Goal: Task Accomplishment & Management: Manage account settings

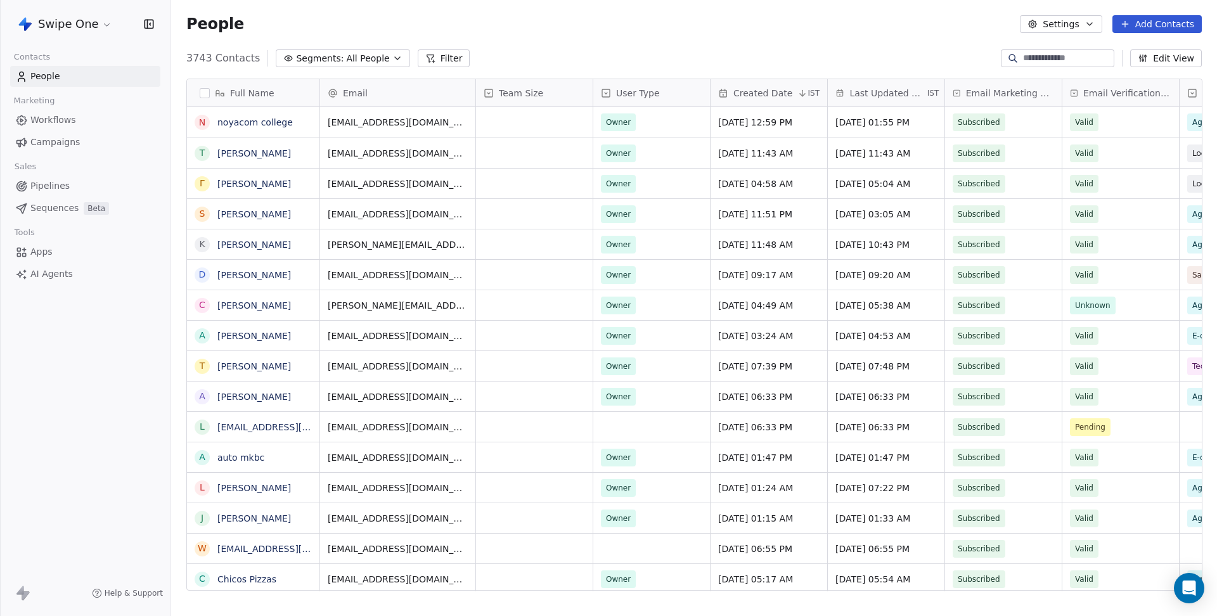
scroll to position [541, 1045]
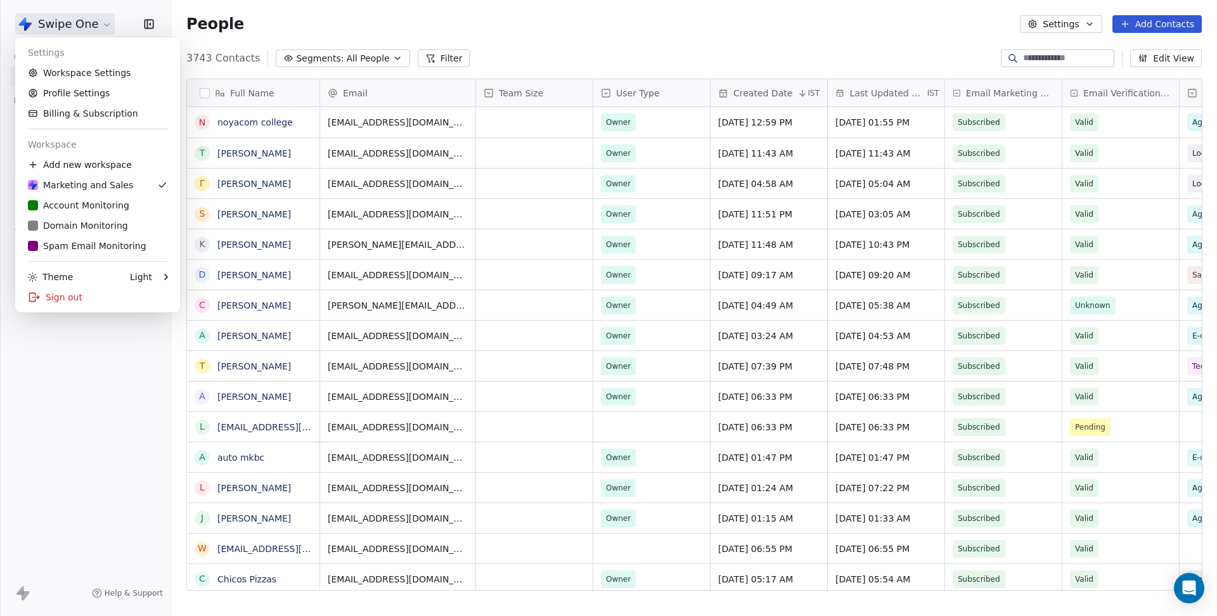
click at [99, 31] on html "Swipe One Contacts People Marketing Workflows Campaigns Sales Pipelines Sequenc…" at bounding box center [608, 308] width 1217 height 616
click at [66, 237] on link "S Spam Email Monitoring" at bounding box center [97, 246] width 155 height 20
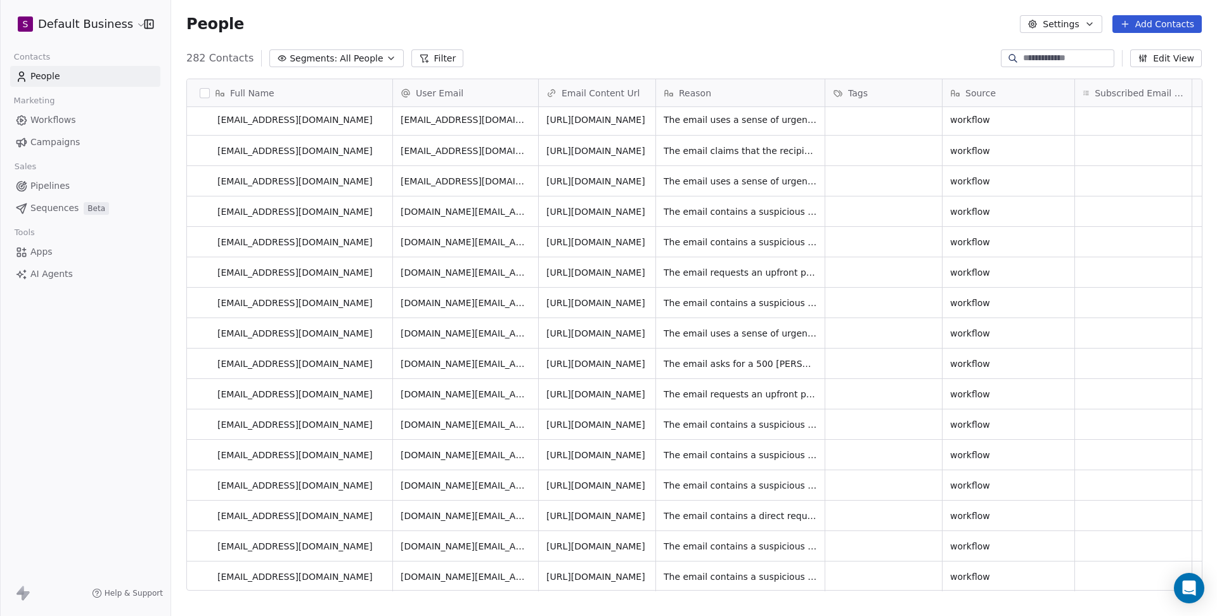
scroll to position [86, 0]
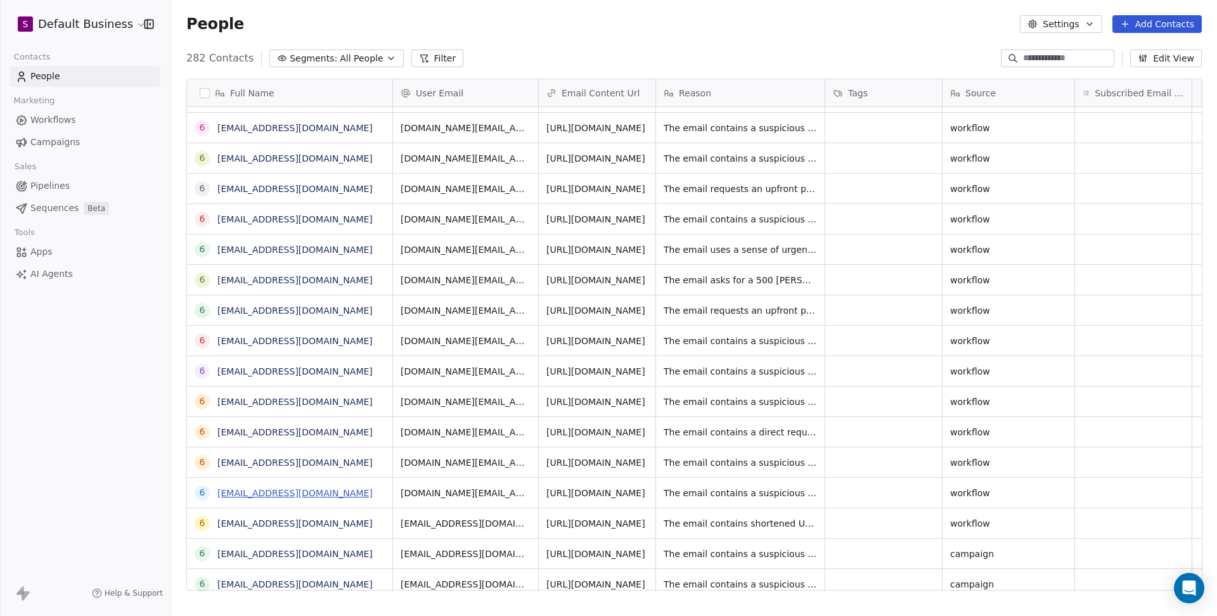
click at [323, 493] on link "[EMAIL_ADDRESS][DOMAIN_NAME]" at bounding box center [294, 493] width 155 height 10
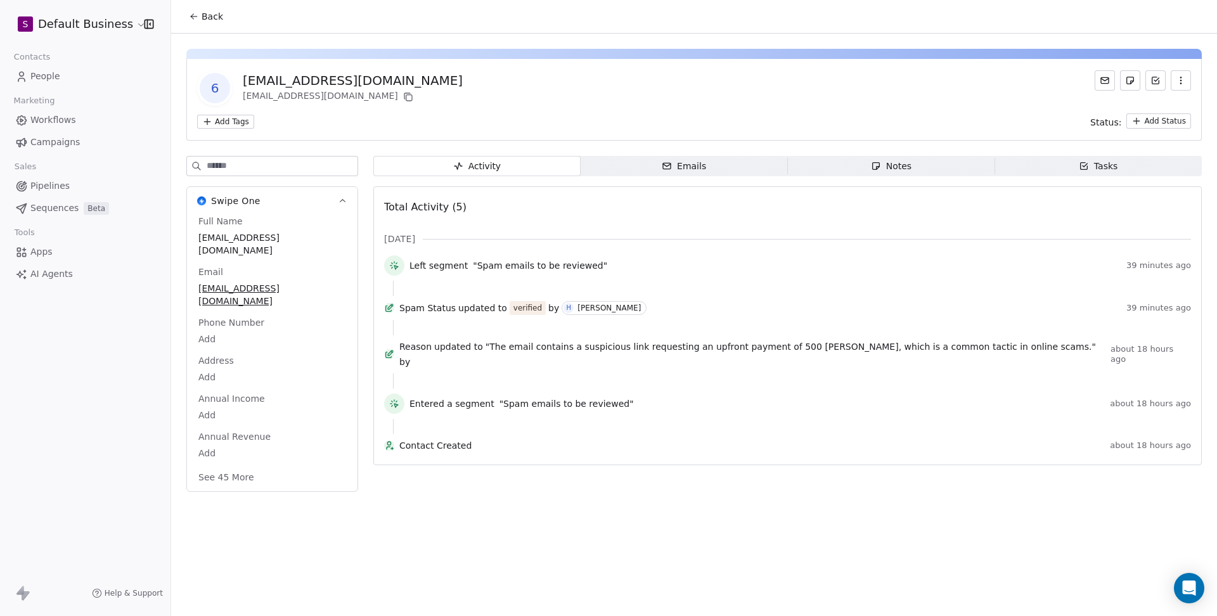
click at [219, 477] on button "See 45 More" at bounding box center [226, 477] width 71 height 23
click at [276, 170] on input at bounding box center [282, 166] width 151 height 19
type input "****"
click at [251, 437] on div "Verified" at bounding box center [272, 428] width 153 height 16
click at [251, 438] on div "Verified" at bounding box center [272, 429] width 153 height 18
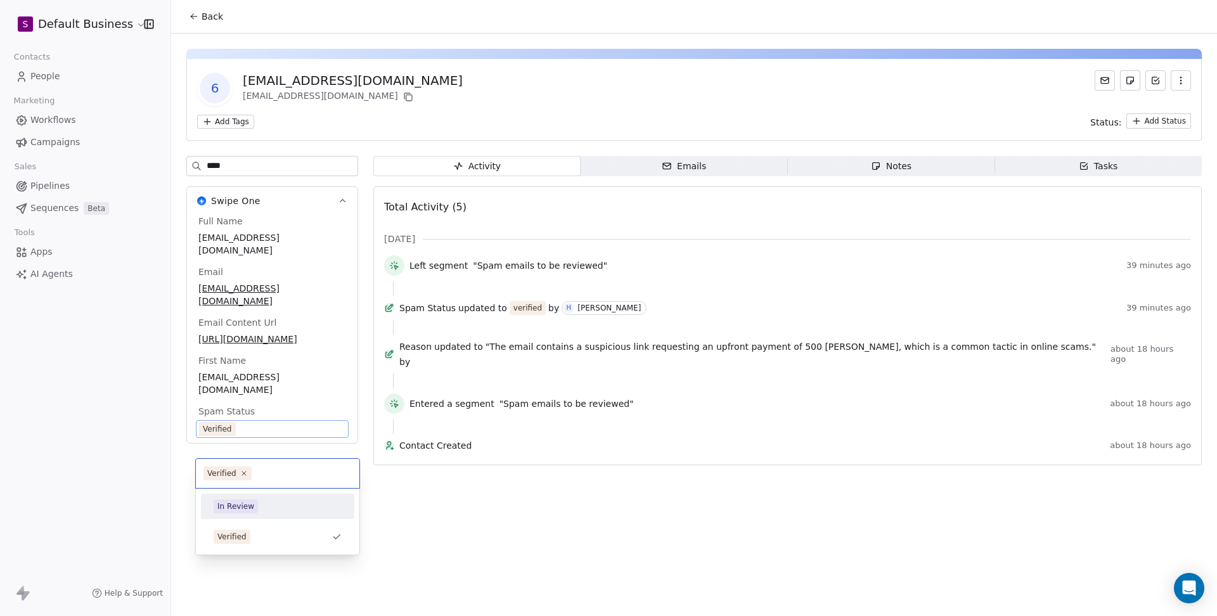
click at [250, 512] on div "In Review" at bounding box center [235, 506] width 37 height 11
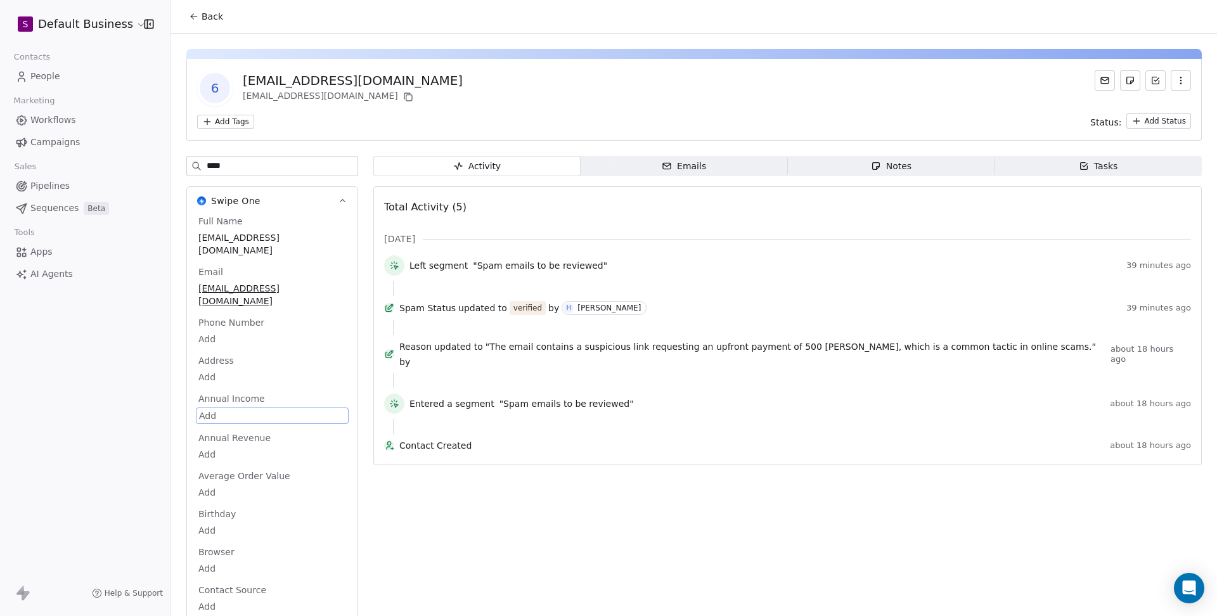
click at [198, 18] on icon at bounding box center [194, 16] width 10 height 10
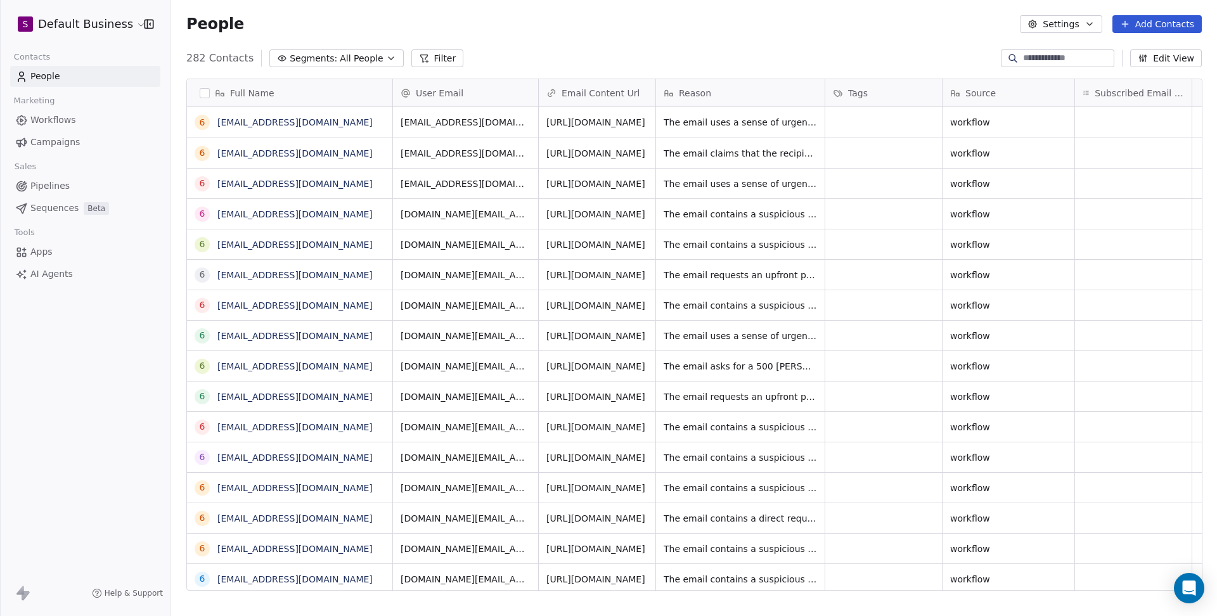
scroll to position [541, 1045]
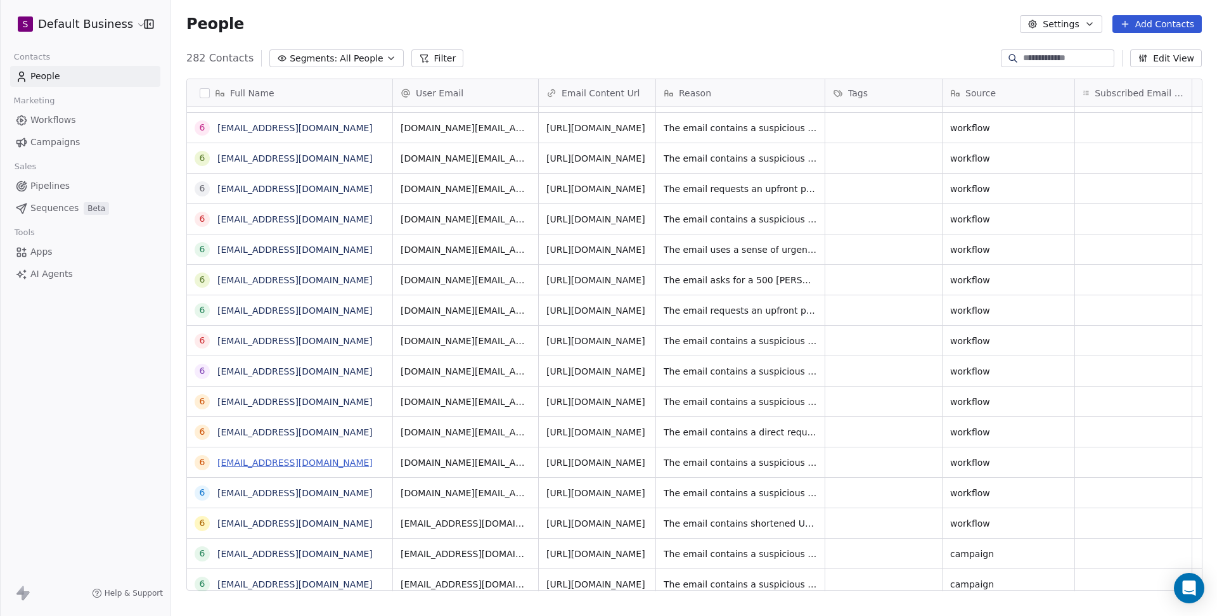
click at [309, 463] on link "[EMAIL_ADDRESS][DOMAIN_NAME]" at bounding box center [294, 463] width 155 height 10
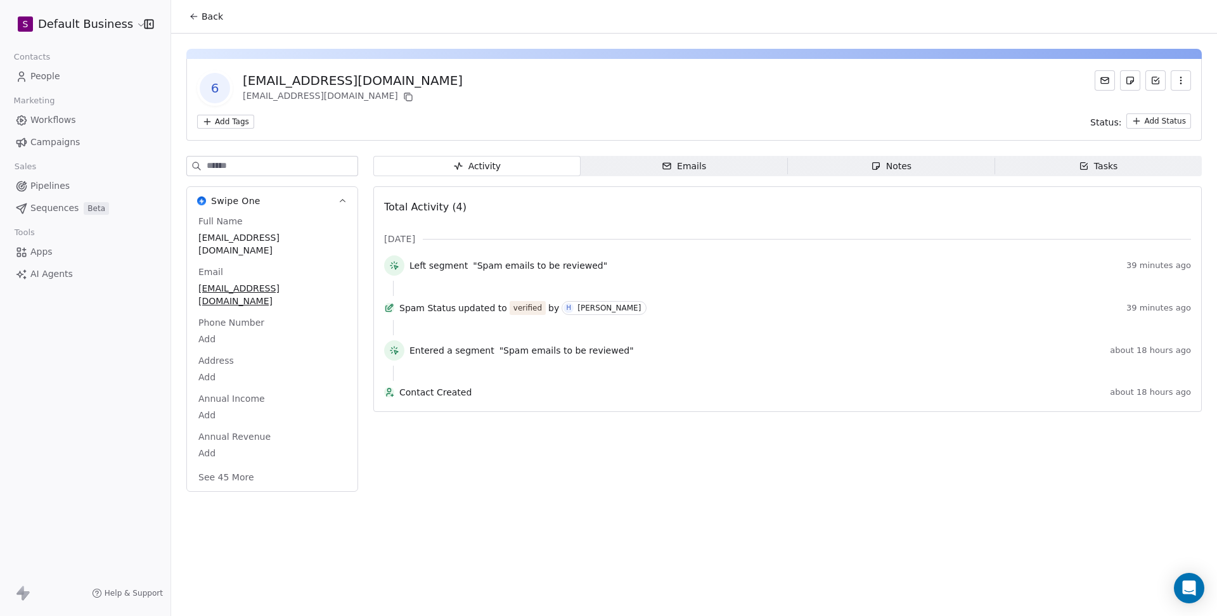
click at [299, 167] on input at bounding box center [282, 166] width 151 height 19
type input "****"
click at [242, 435] on span "Verified" at bounding box center [272, 429] width 148 height 14
click at [242, 436] on span "Verified" at bounding box center [272, 429] width 146 height 14
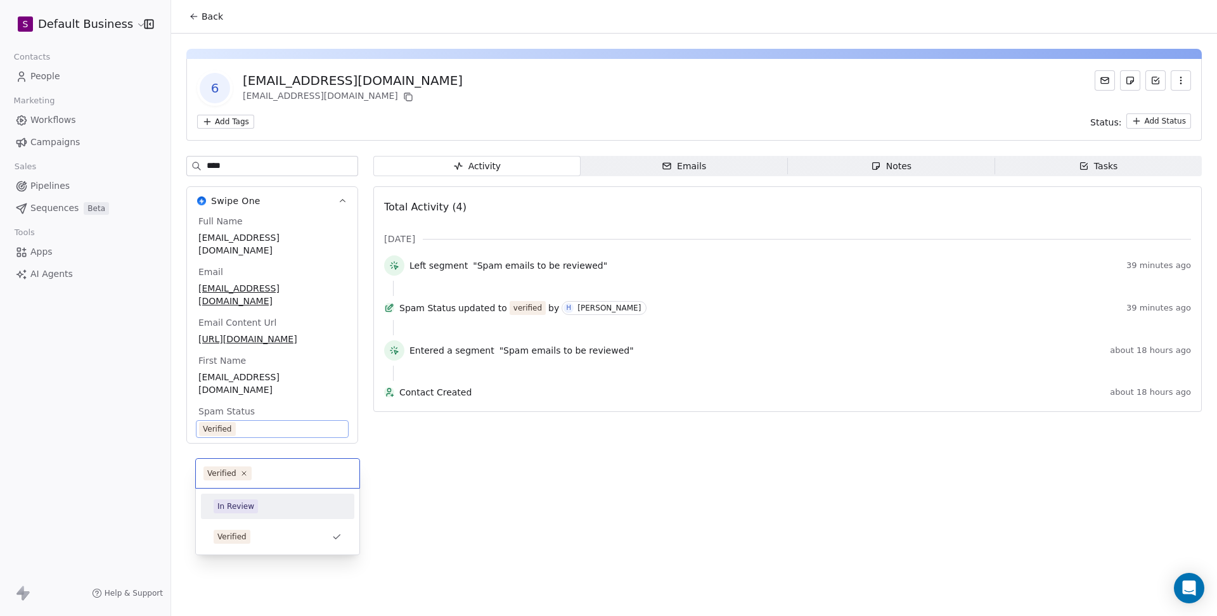
click at [243, 516] on div "In Review" at bounding box center [277, 506] width 143 height 20
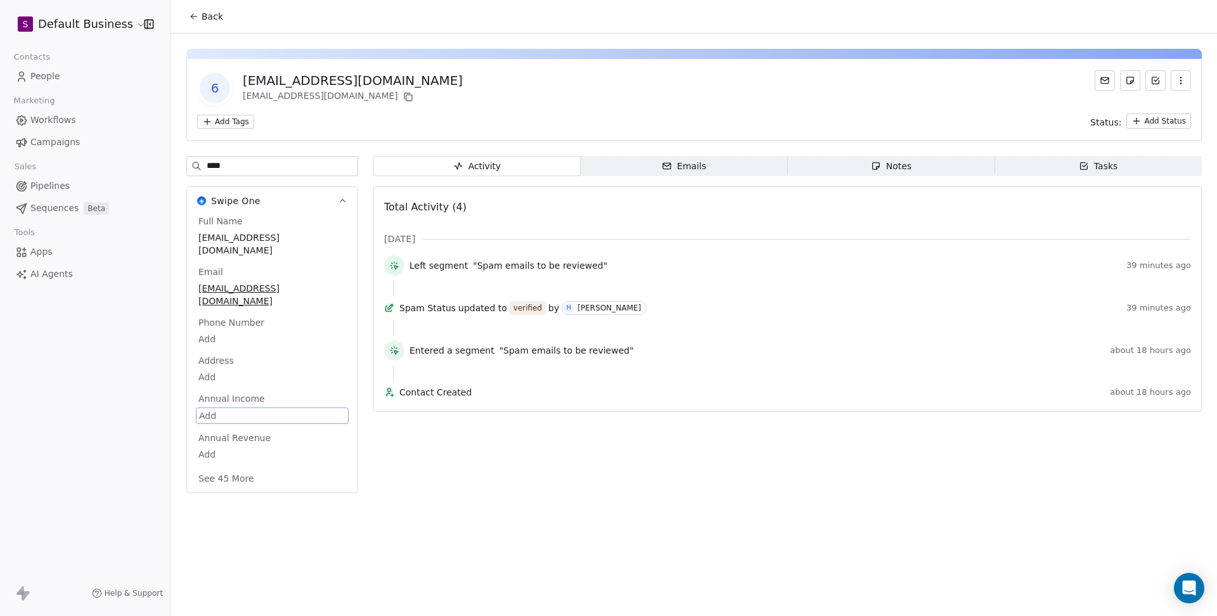
click at [209, 11] on span "Back" at bounding box center [213, 16] width 22 height 13
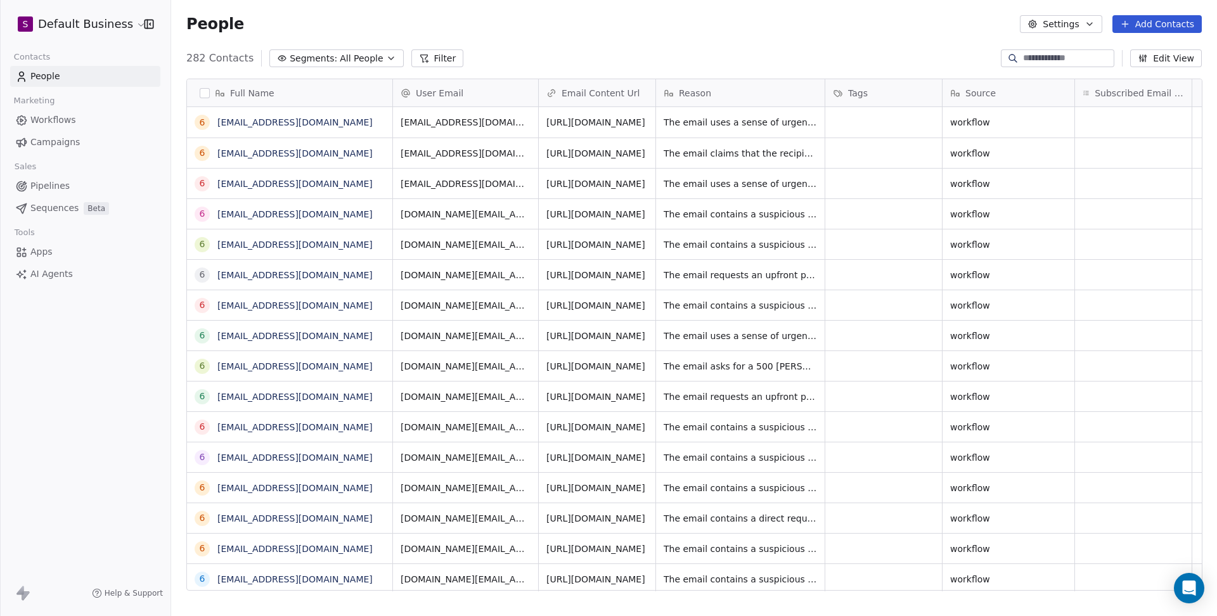
scroll to position [541, 1045]
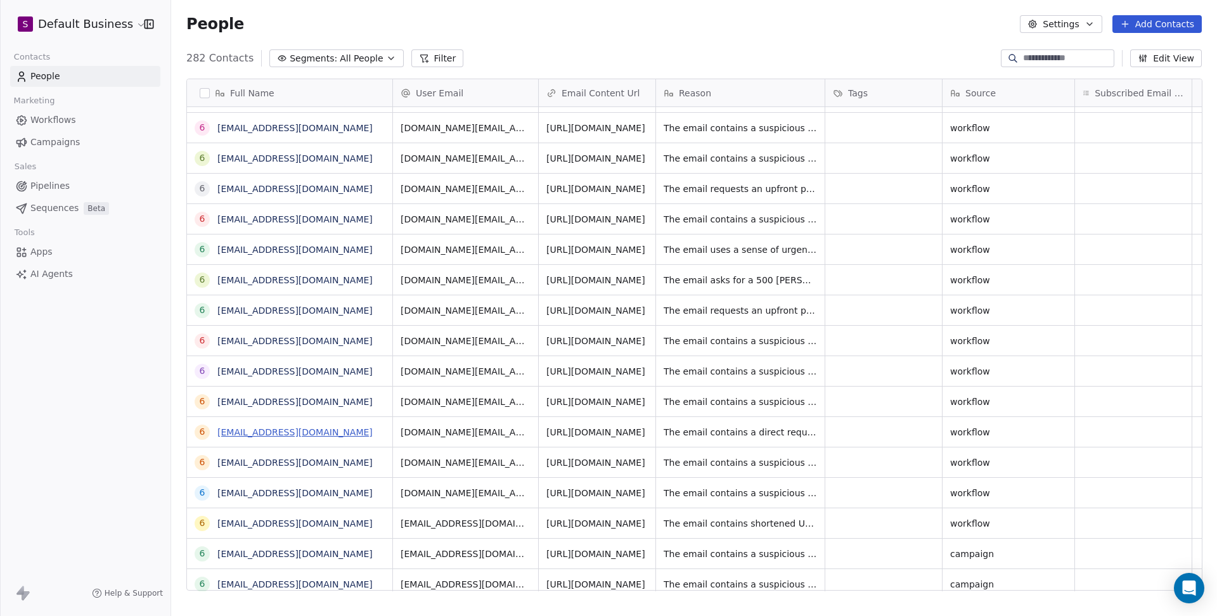
click at [340, 432] on link "[EMAIL_ADDRESS][DOMAIN_NAME]" at bounding box center [294, 432] width 155 height 10
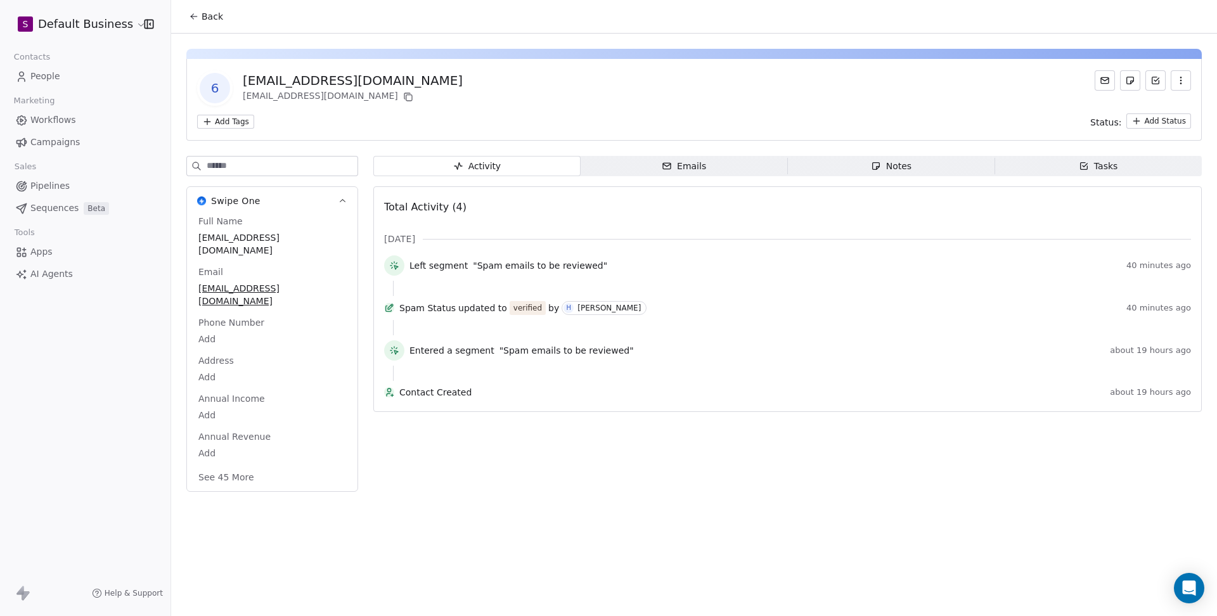
click at [305, 160] on input at bounding box center [282, 166] width 151 height 19
type input "****"
click at [246, 435] on span "Verified" at bounding box center [272, 429] width 148 height 14
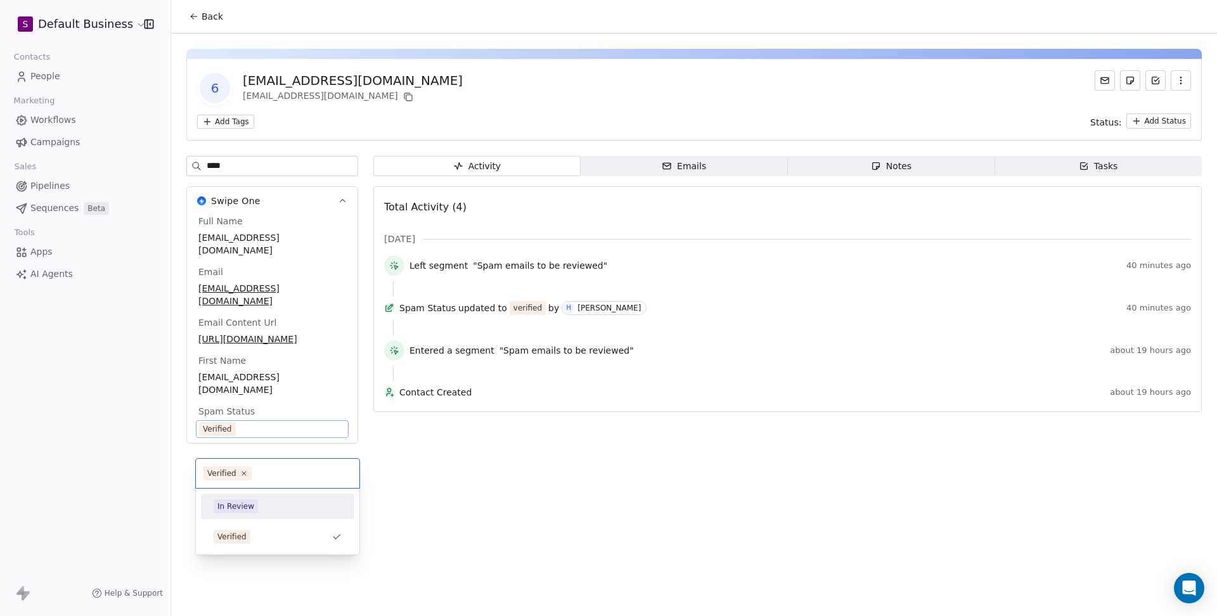
click at [244, 502] on div "In Review" at bounding box center [235, 506] width 37 height 11
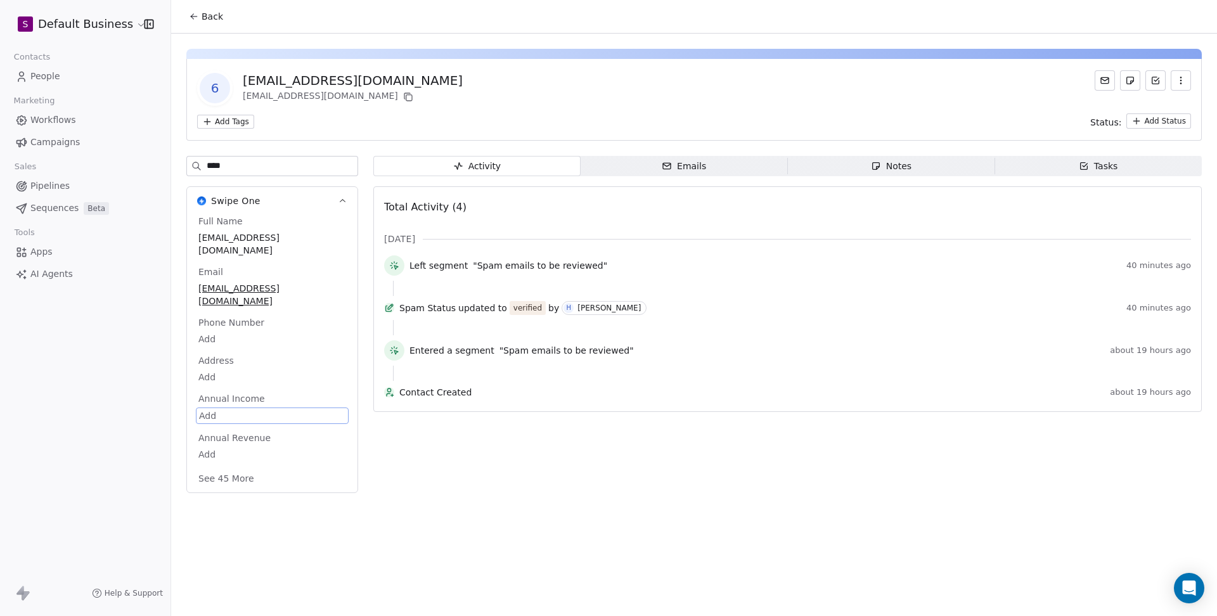
click at [199, 19] on button "Back" at bounding box center [205, 16] width 49 height 23
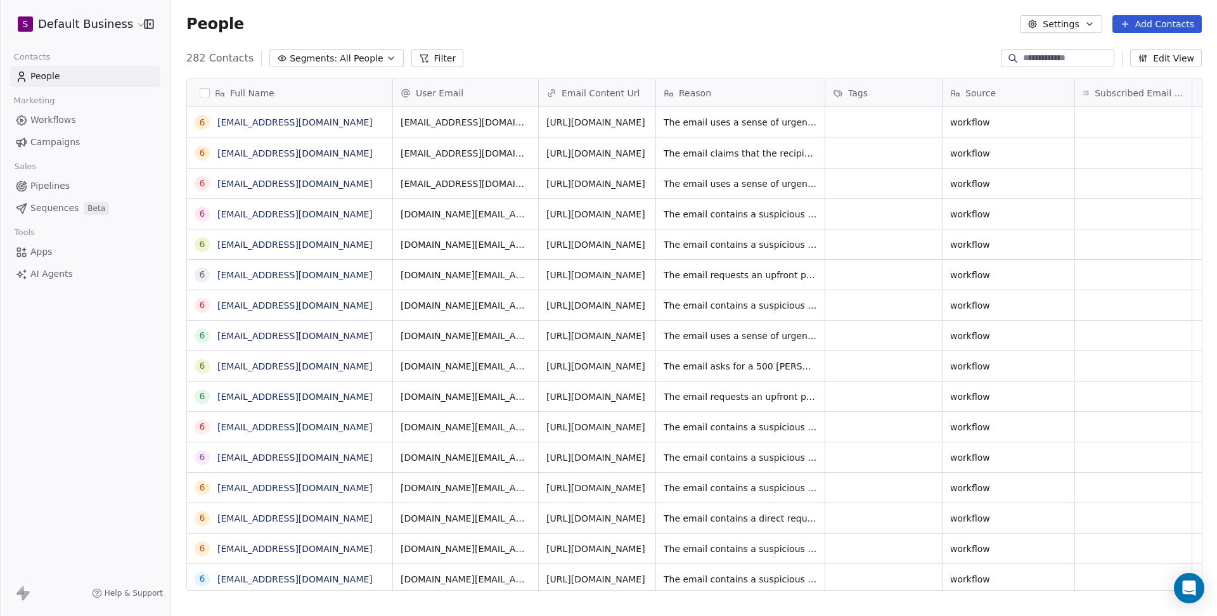
scroll to position [541, 1045]
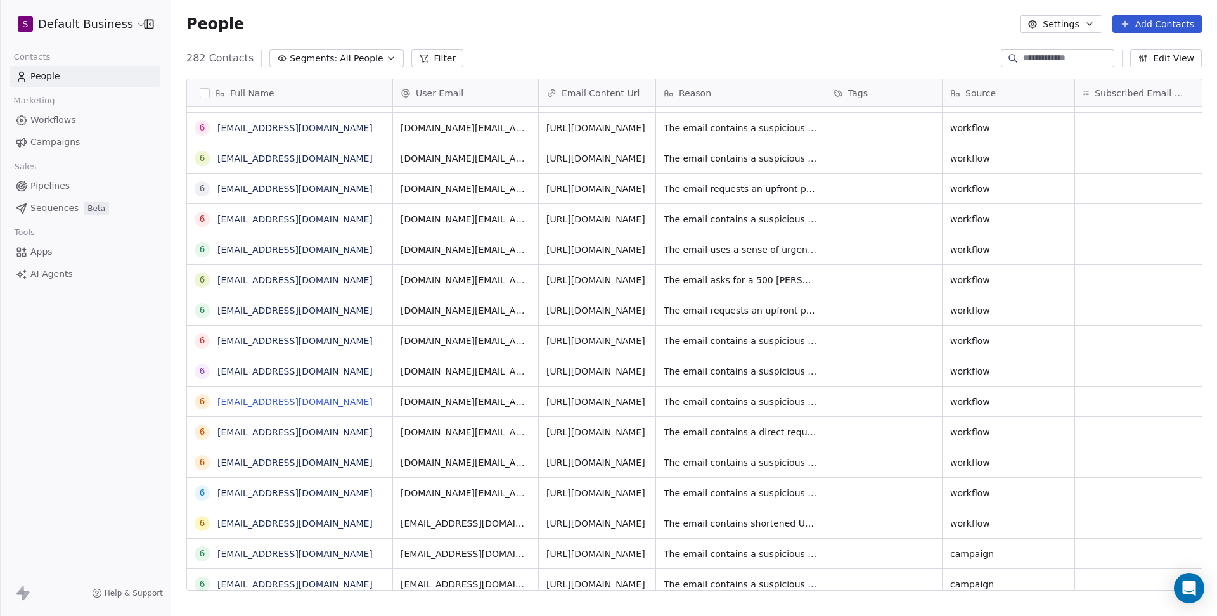
click at [343, 403] on link "[EMAIL_ADDRESS][DOMAIN_NAME]" at bounding box center [294, 402] width 155 height 10
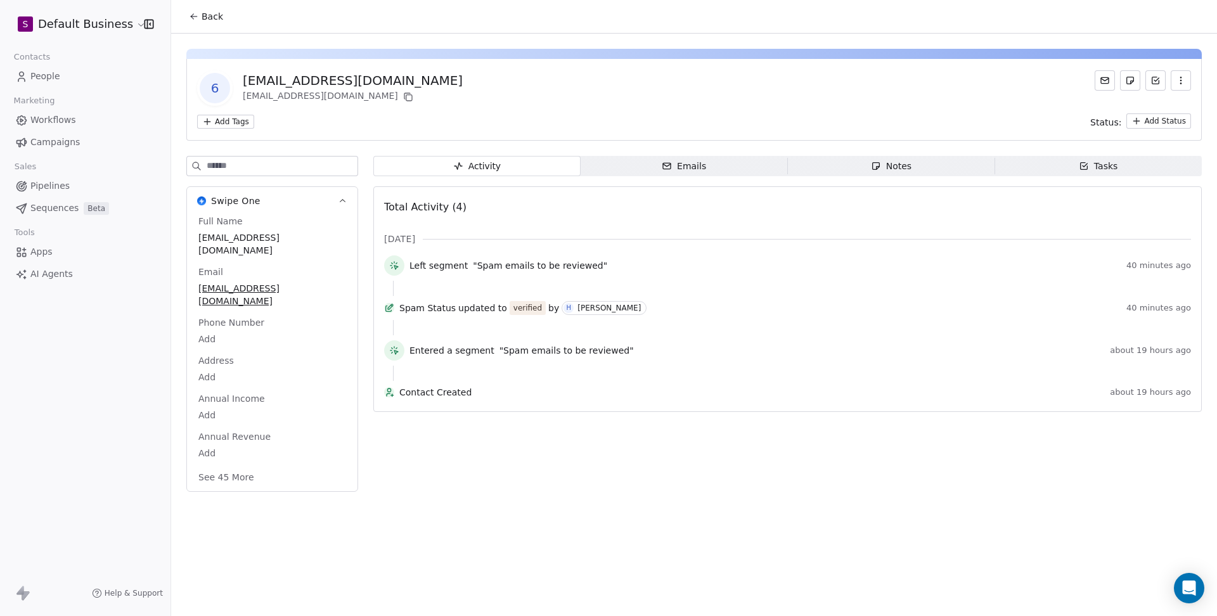
click at [299, 171] on input at bounding box center [282, 166] width 151 height 19
type input "****"
click at [243, 435] on span "Verified" at bounding box center [272, 429] width 148 height 14
click at [243, 436] on span "Verified" at bounding box center [272, 429] width 146 height 14
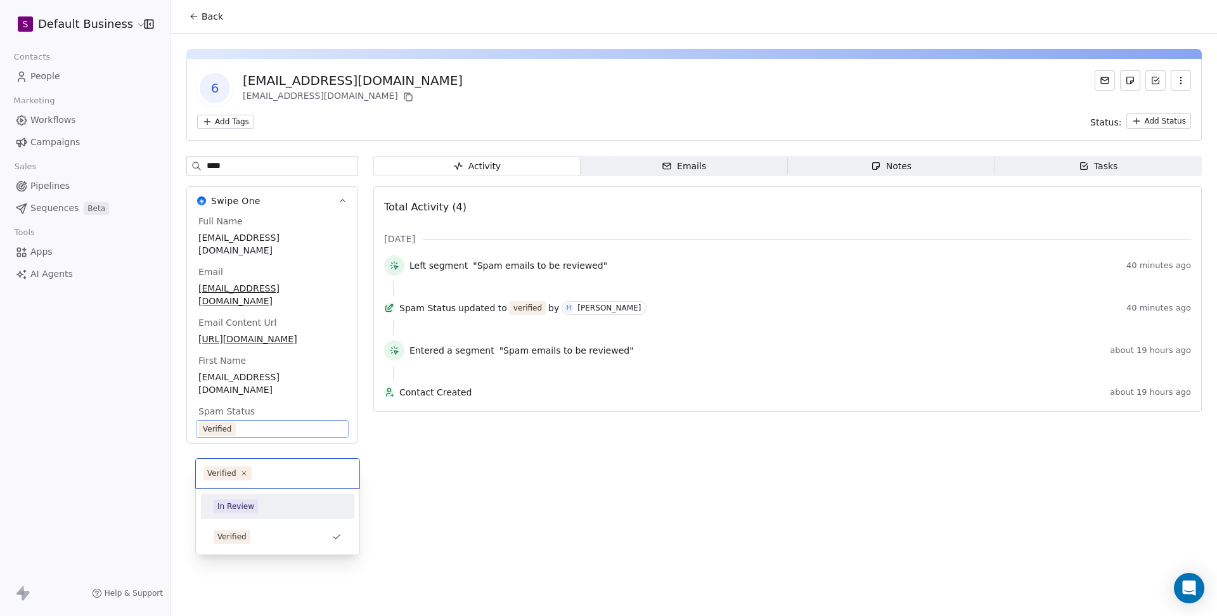
click at [241, 500] on span "In Review" at bounding box center [236, 507] width 44 height 14
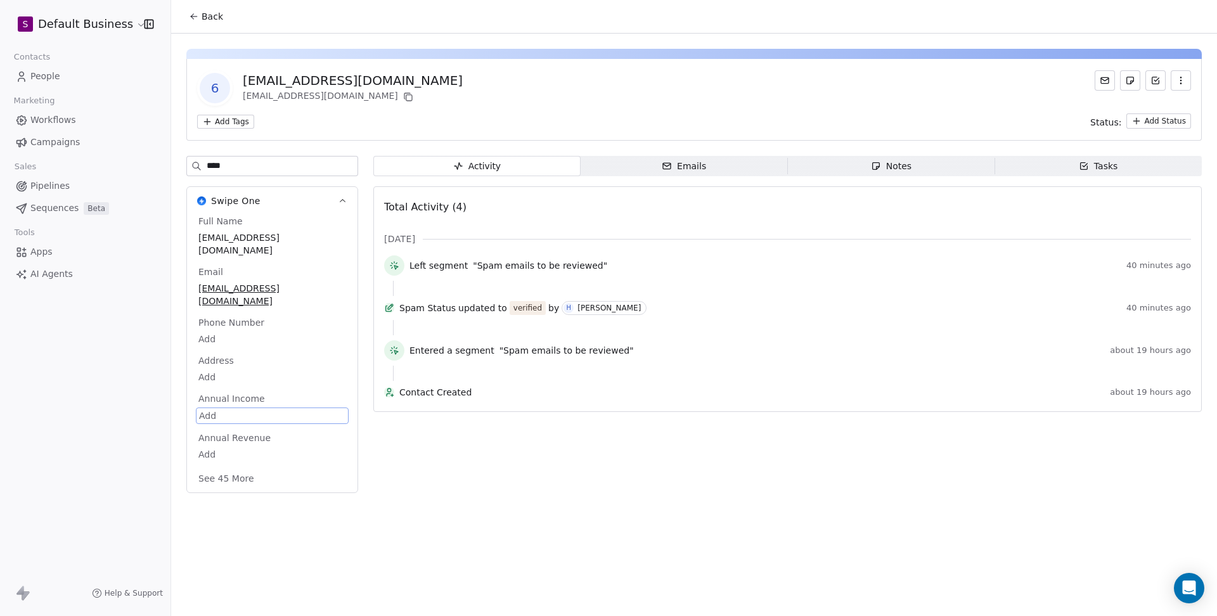
click at [202, 14] on span "Back" at bounding box center [213, 16] width 22 height 13
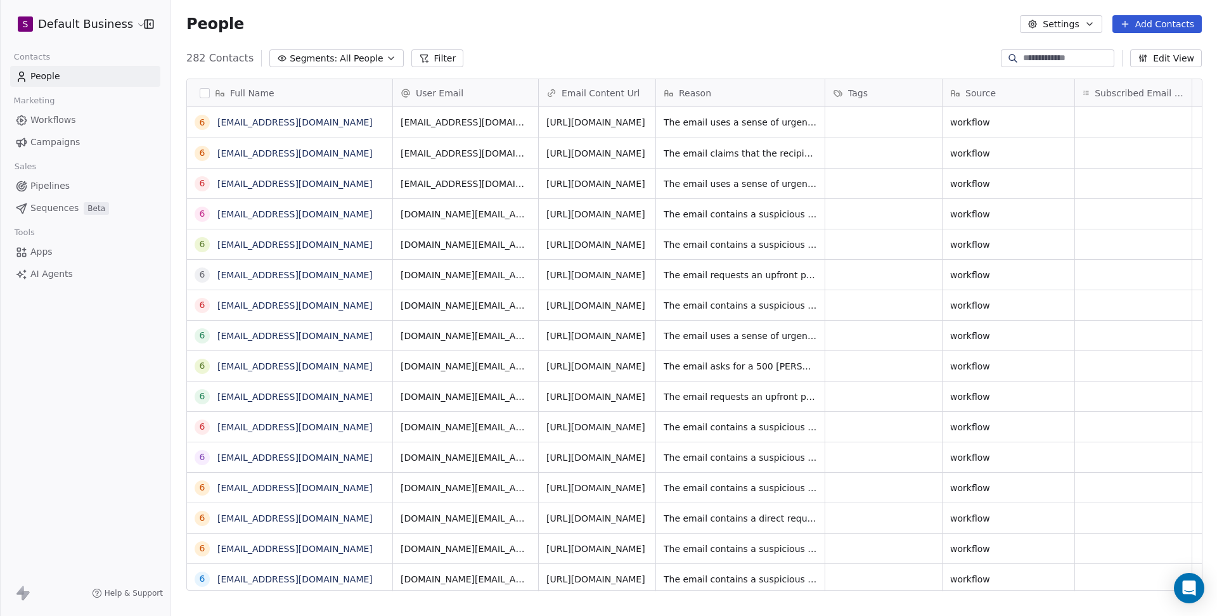
scroll to position [541, 1045]
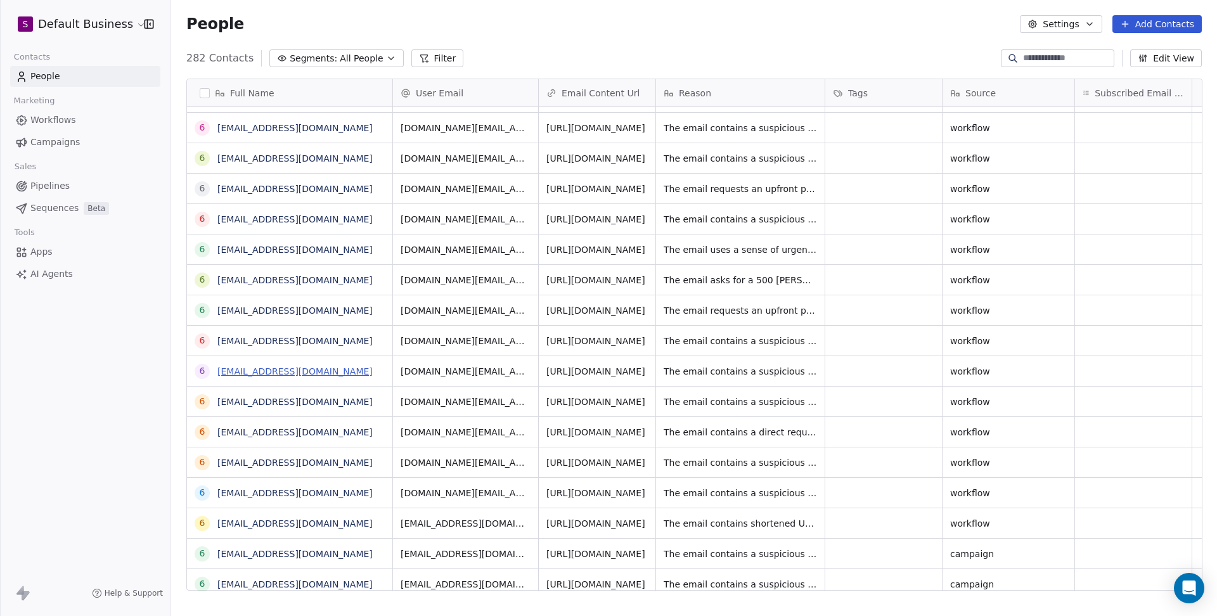
click at [344, 373] on link "[EMAIL_ADDRESS][DOMAIN_NAME]" at bounding box center [294, 371] width 155 height 10
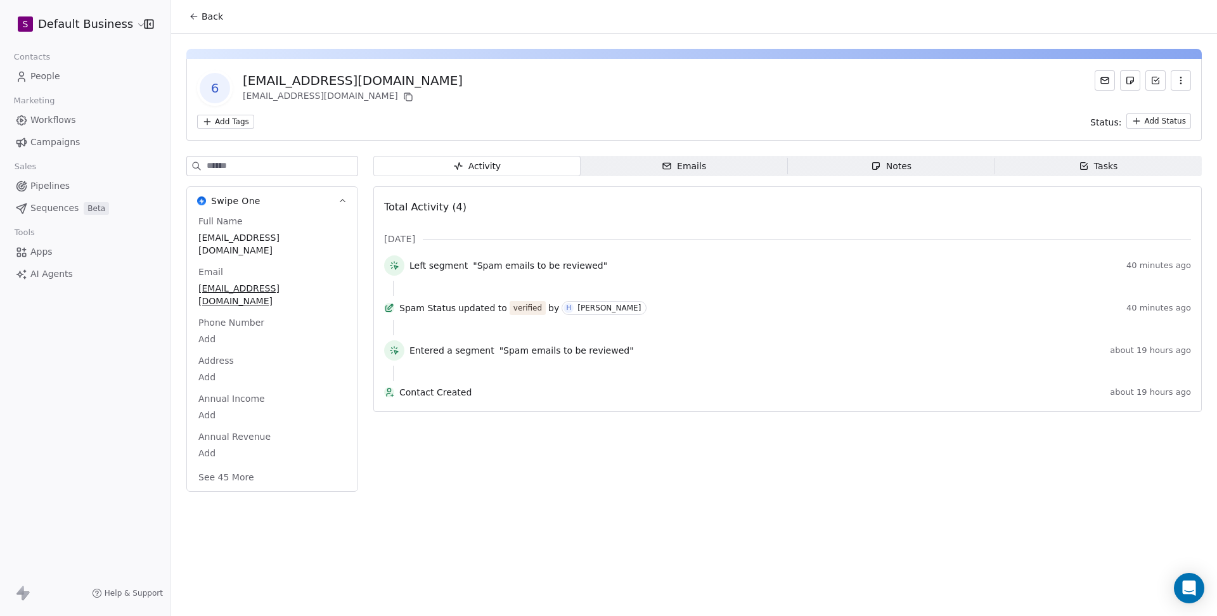
click at [248, 166] on input at bounding box center [282, 166] width 151 height 19
type input "****"
click at [247, 435] on span "Verified" at bounding box center [272, 429] width 148 height 14
click at [247, 436] on span "Verified" at bounding box center [272, 429] width 146 height 14
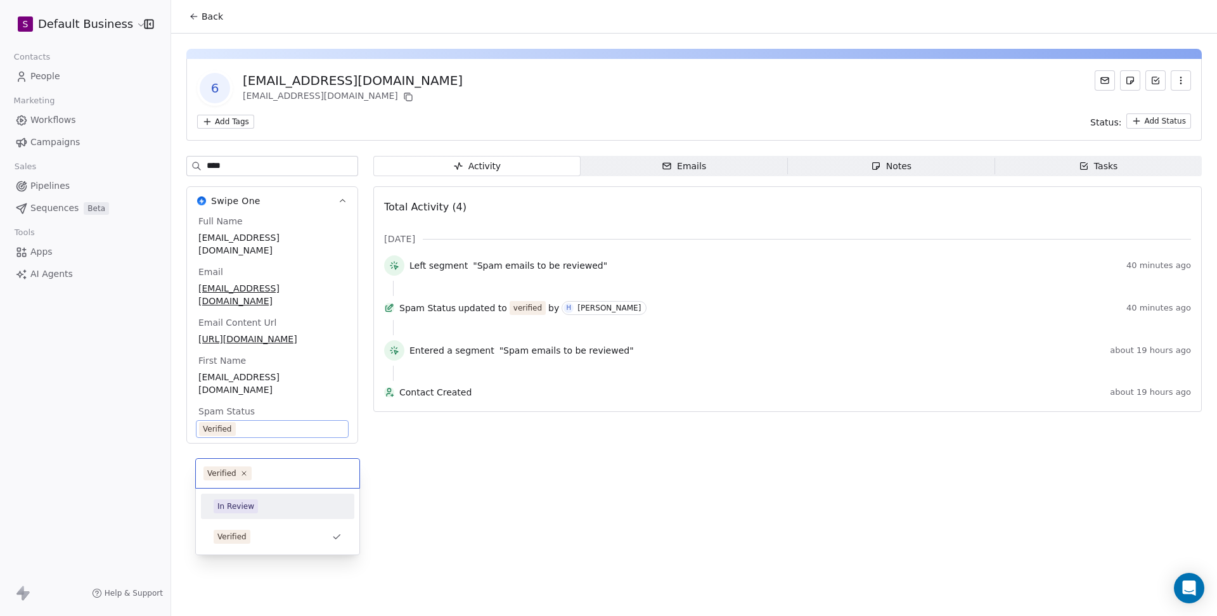
click at [244, 505] on div "In Review" at bounding box center [235, 506] width 37 height 11
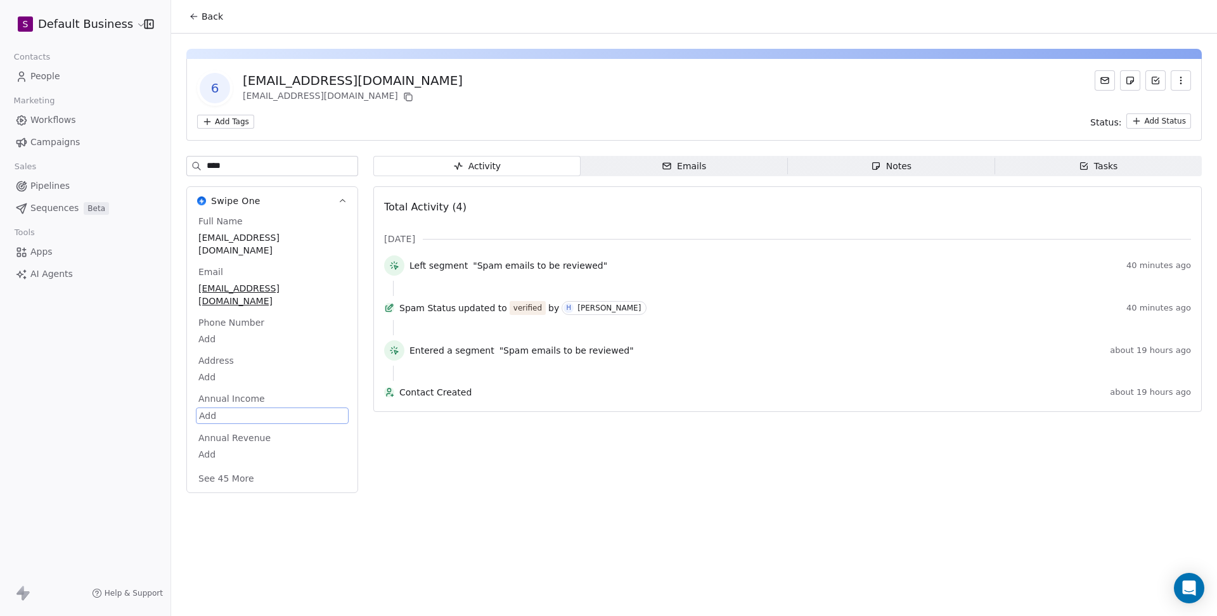
click at [199, 18] on button "Back" at bounding box center [205, 16] width 49 height 23
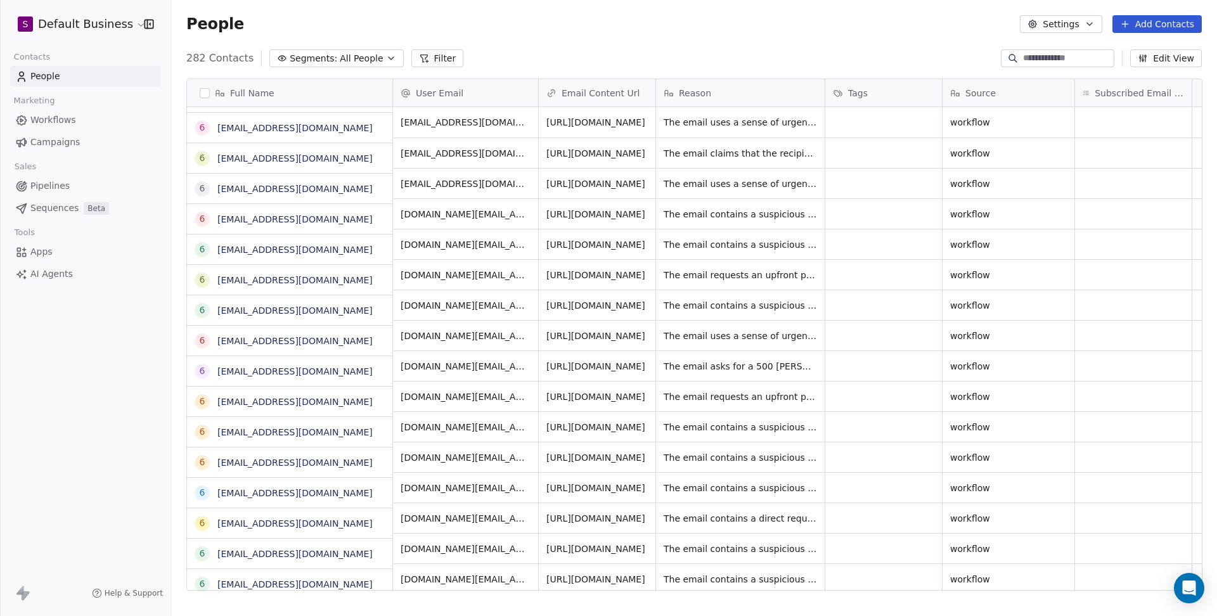
scroll to position [541, 1045]
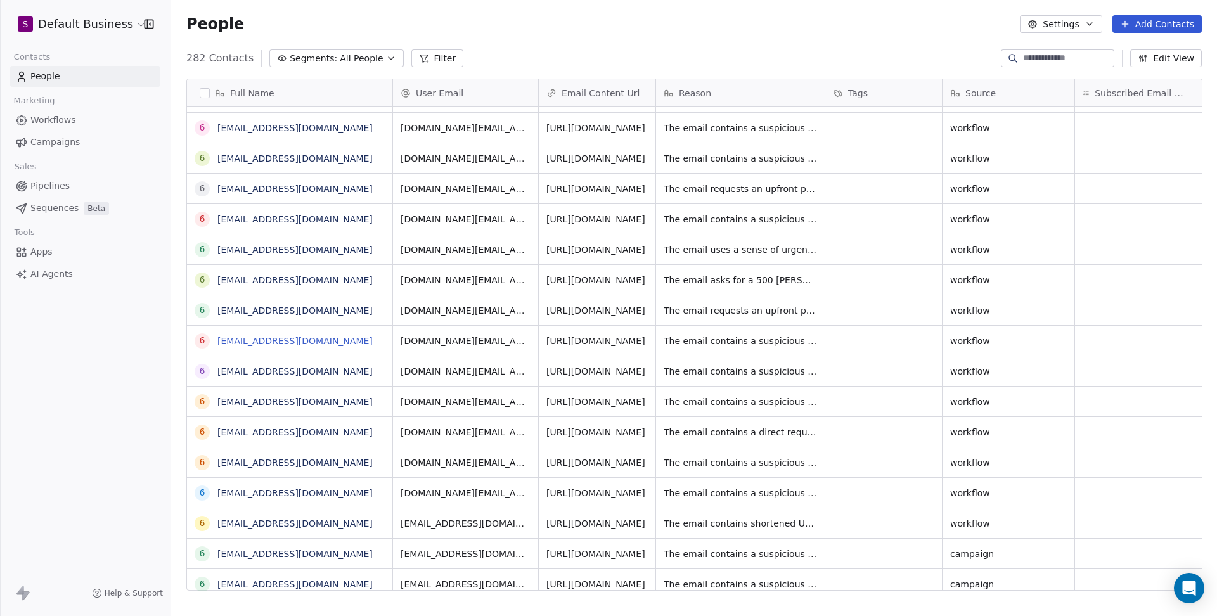
click at [345, 340] on link "[EMAIL_ADDRESS][DOMAIN_NAME]" at bounding box center [294, 341] width 155 height 10
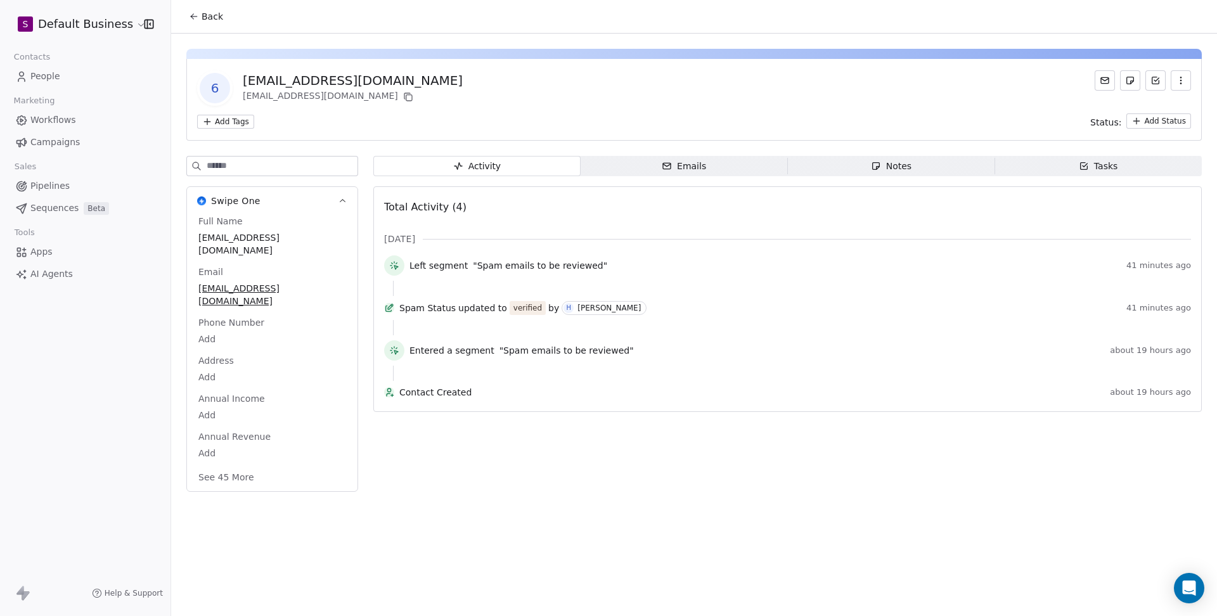
click at [305, 174] on input at bounding box center [282, 166] width 151 height 19
type input "****"
click at [249, 437] on div "Verified" at bounding box center [272, 428] width 153 height 16
click at [249, 436] on span "Verified" at bounding box center [272, 429] width 146 height 14
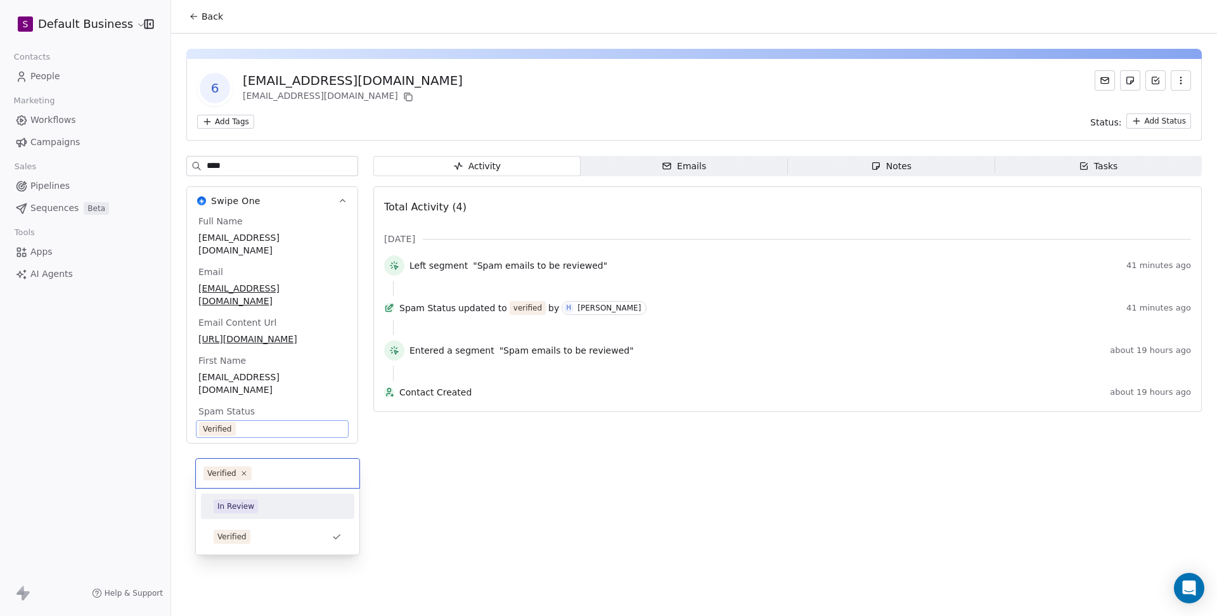
click at [242, 505] on div "In Review" at bounding box center [235, 506] width 37 height 11
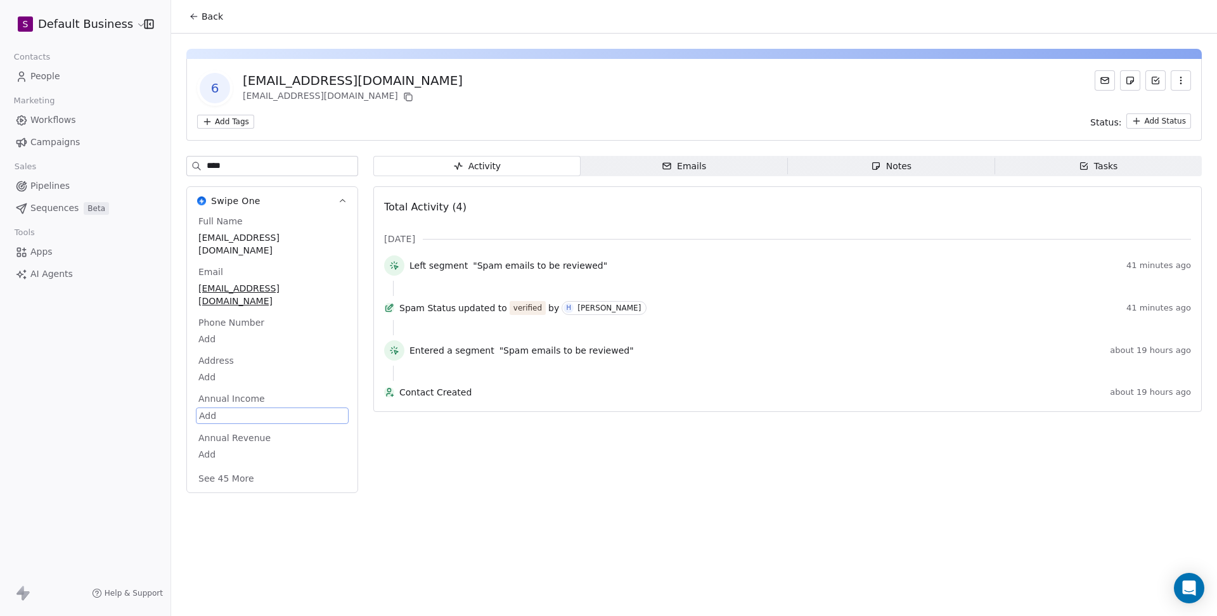
click at [197, 16] on icon at bounding box center [194, 16] width 6 height 0
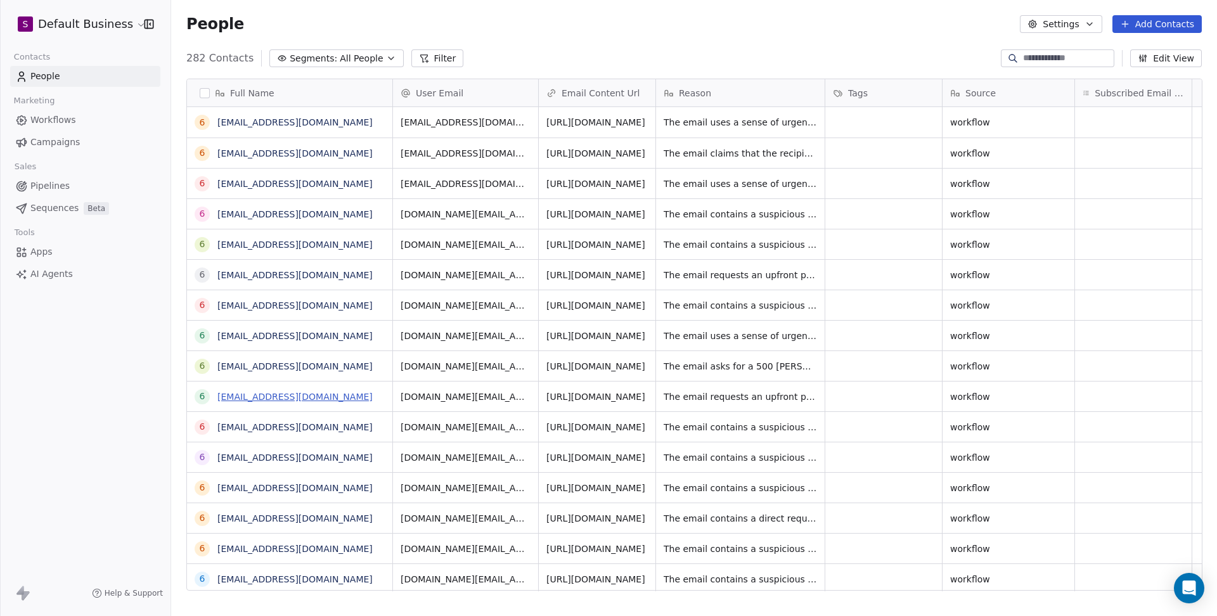
scroll to position [541, 1045]
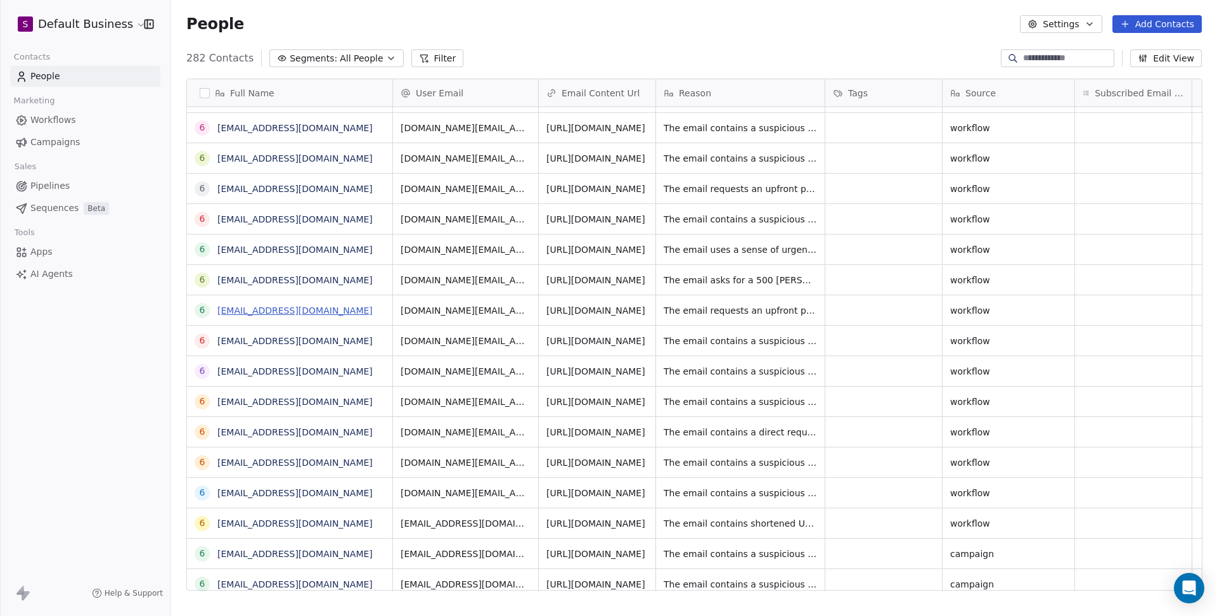
click at [351, 307] on link "[EMAIL_ADDRESS][DOMAIN_NAME]" at bounding box center [294, 311] width 155 height 10
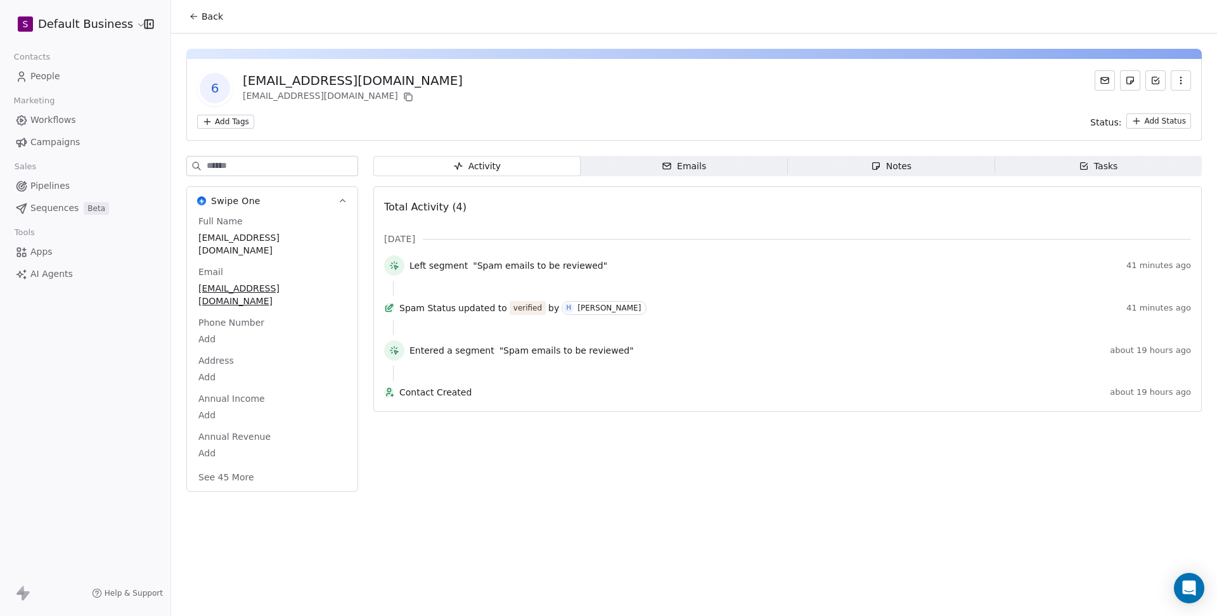
click at [322, 166] on input at bounding box center [282, 166] width 151 height 19
type input "****"
click at [252, 435] on span "Verified" at bounding box center [272, 429] width 148 height 14
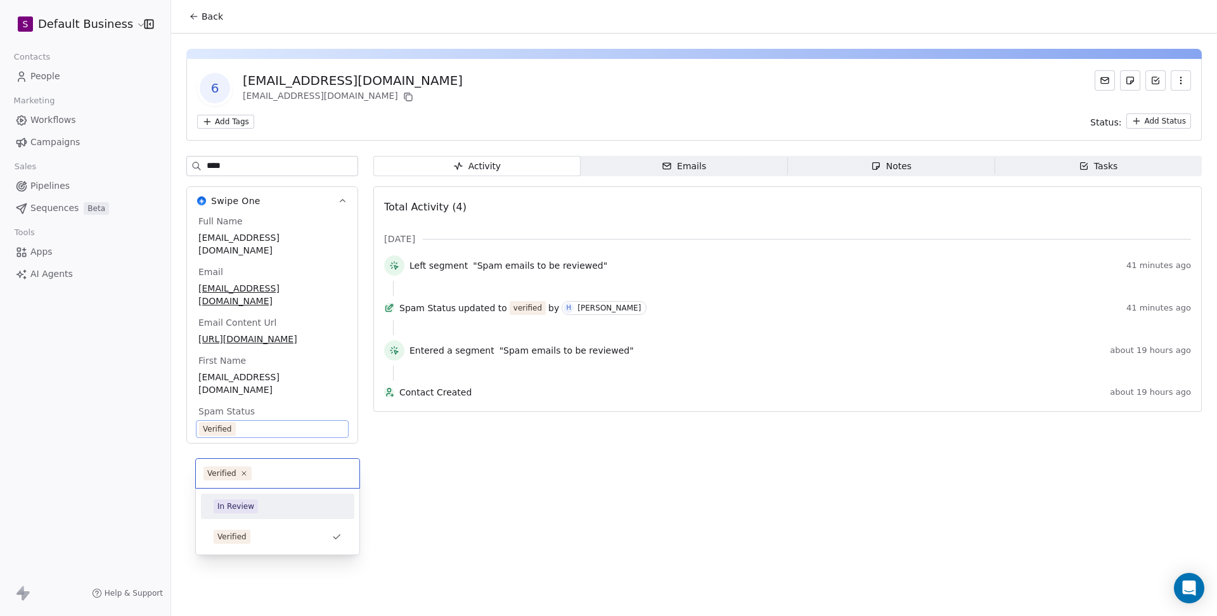
click at [259, 510] on div "In Review" at bounding box center [278, 507] width 128 height 14
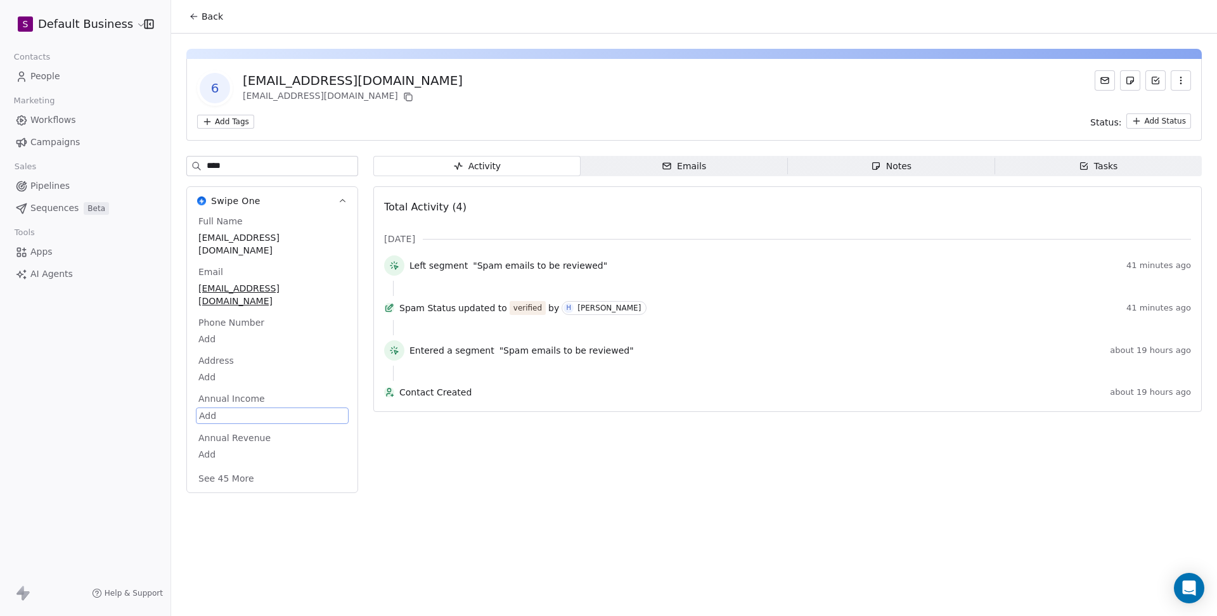
click at [203, 8] on button "Back" at bounding box center [205, 16] width 49 height 23
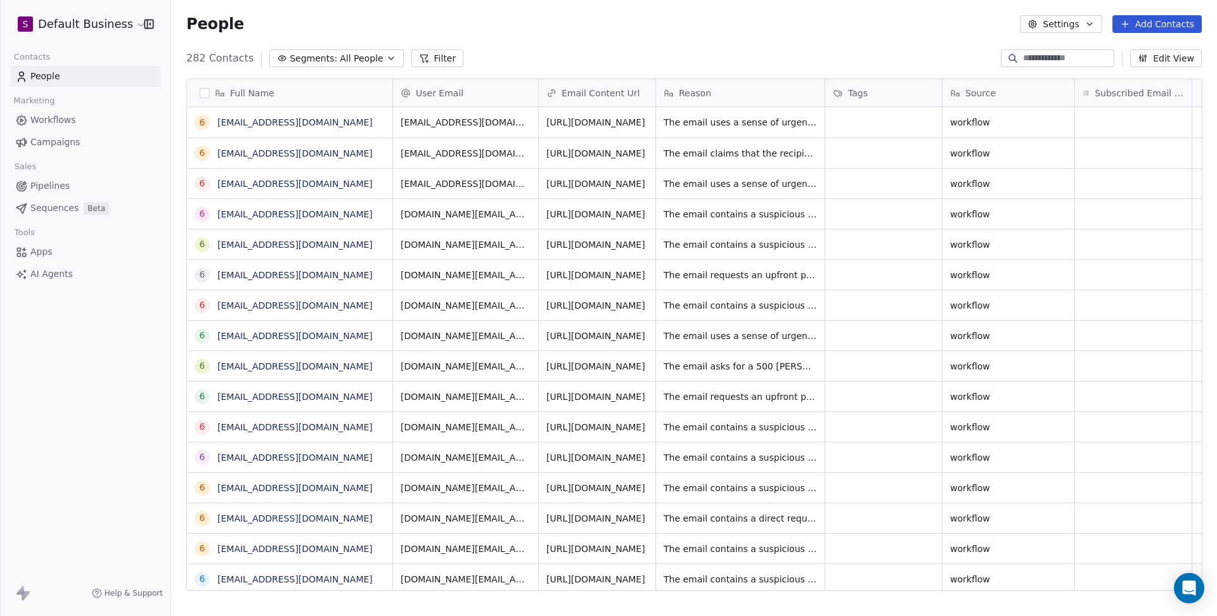
scroll to position [541, 1045]
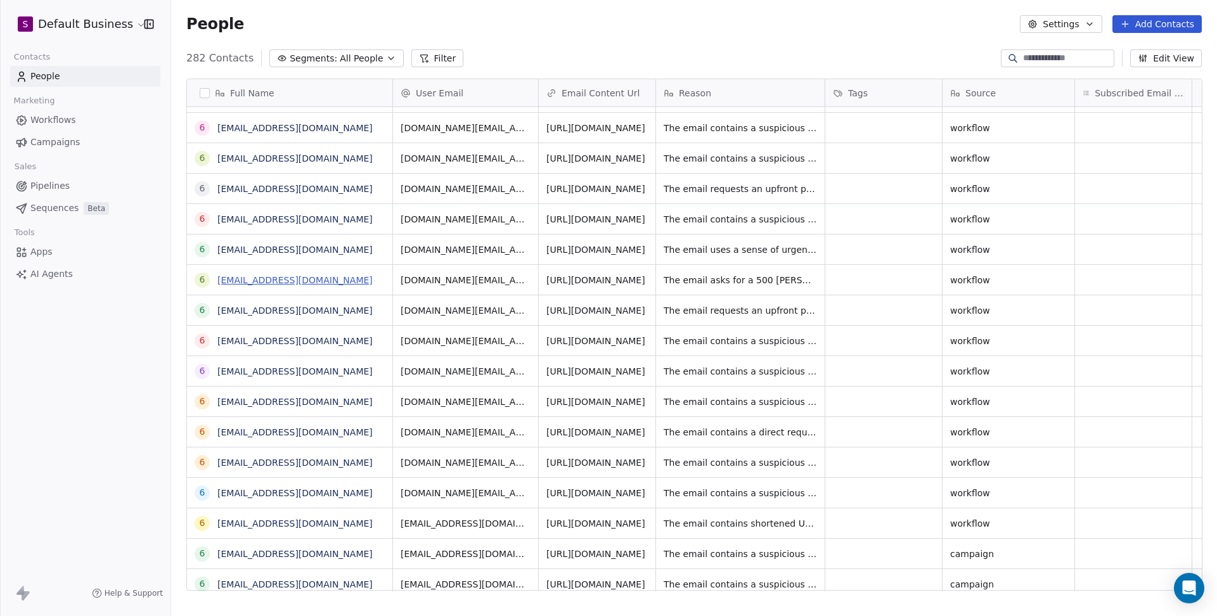
click at [328, 280] on link "[EMAIL_ADDRESS][DOMAIN_NAME]" at bounding box center [294, 280] width 155 height 10
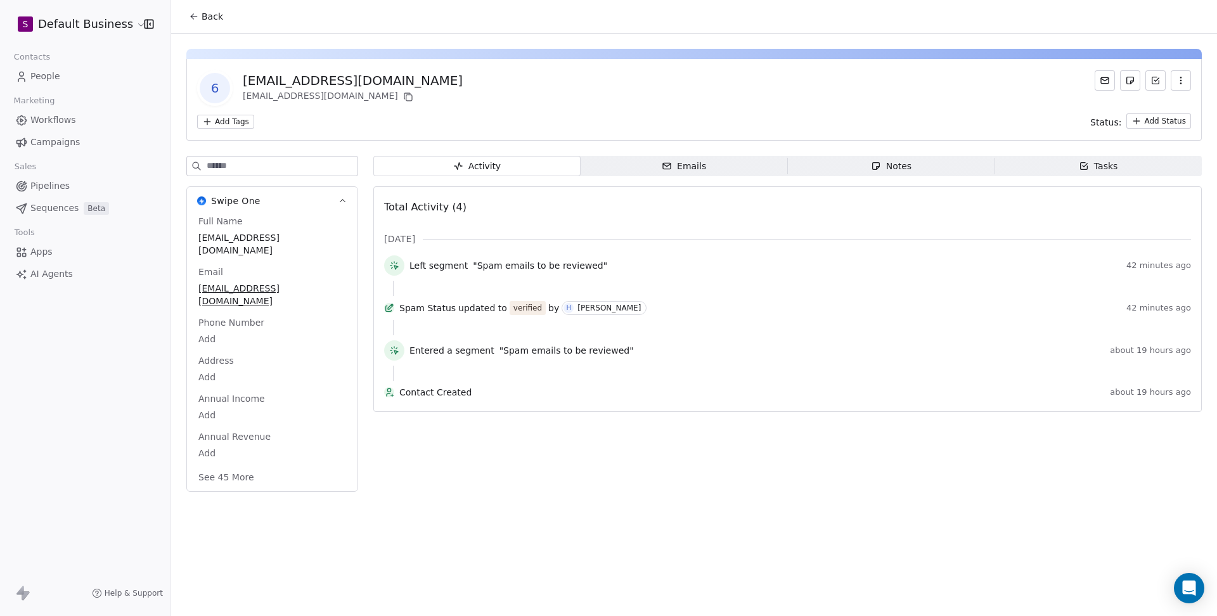
click at [308, 170] on input at bounding box center [282, 166] width 151 height 19
type input "****"
click at [261, 435] on span "Verified" at bounding box center [272, 429] width 148 height 14
click at [261, 436] on span "Verified" at bounding box center [272, 429] width 146 height 14
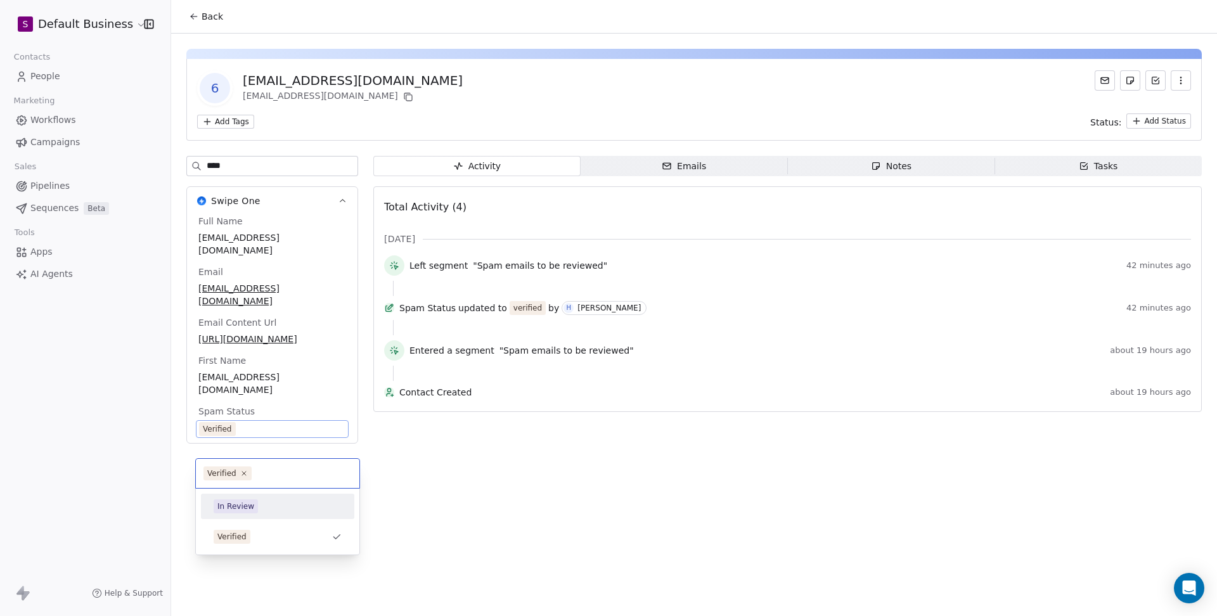
click at [239, 503] on div "In Review" at bounding box center [235, 506] width 37 height 11
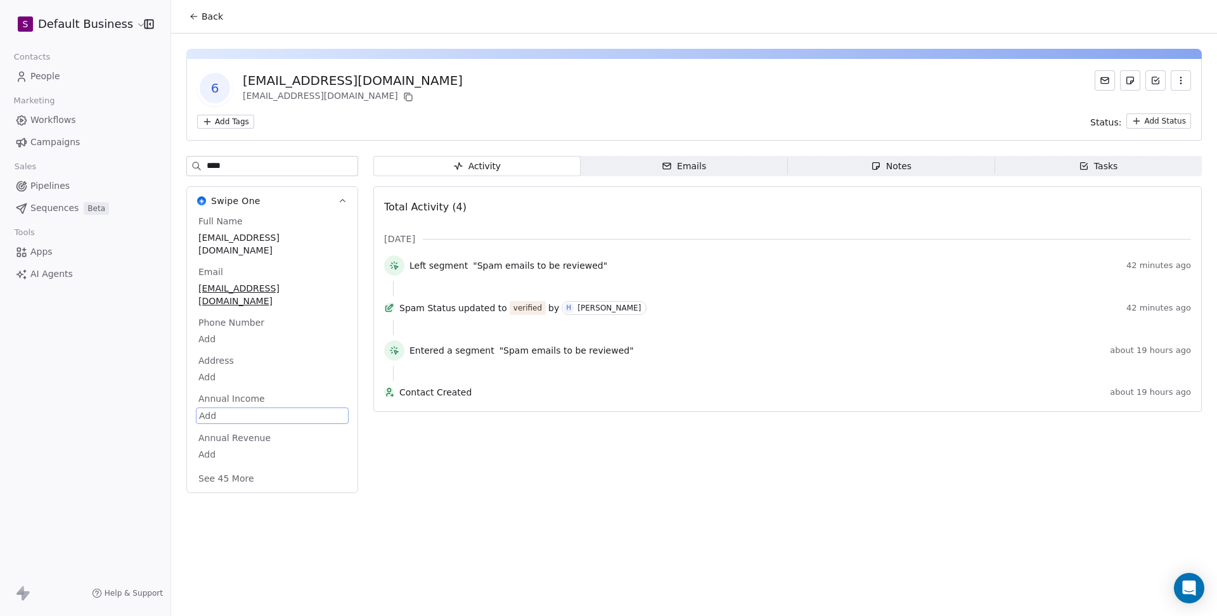
click at [193, 11] on icon at bounding box center [194, 16] width 10 height 10
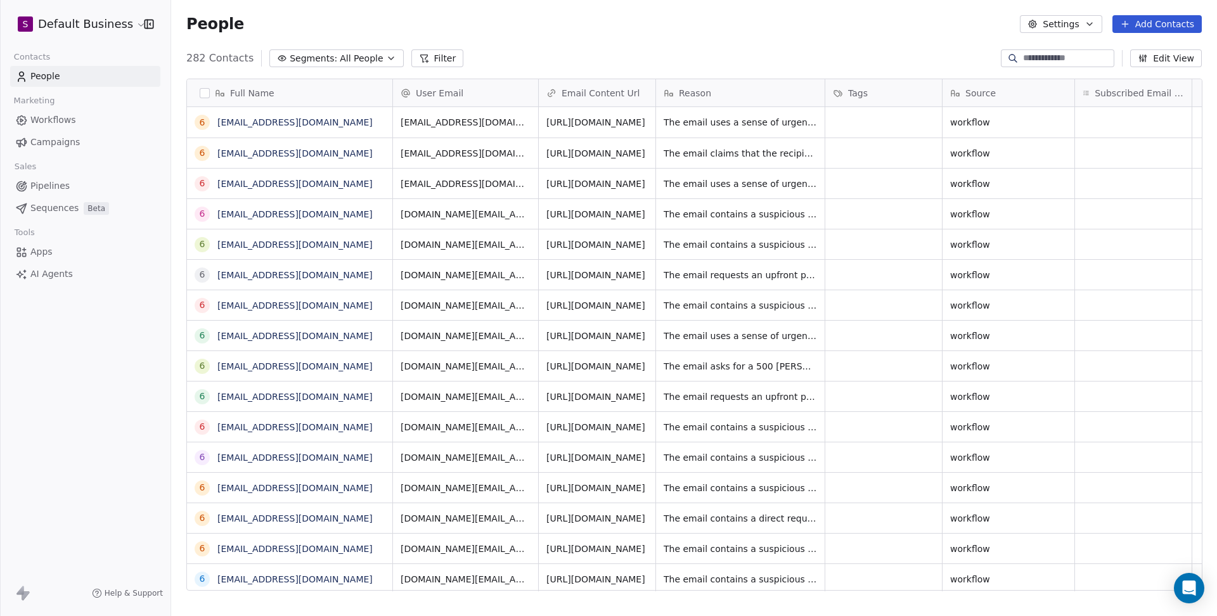
scroll to position [541, 1045]
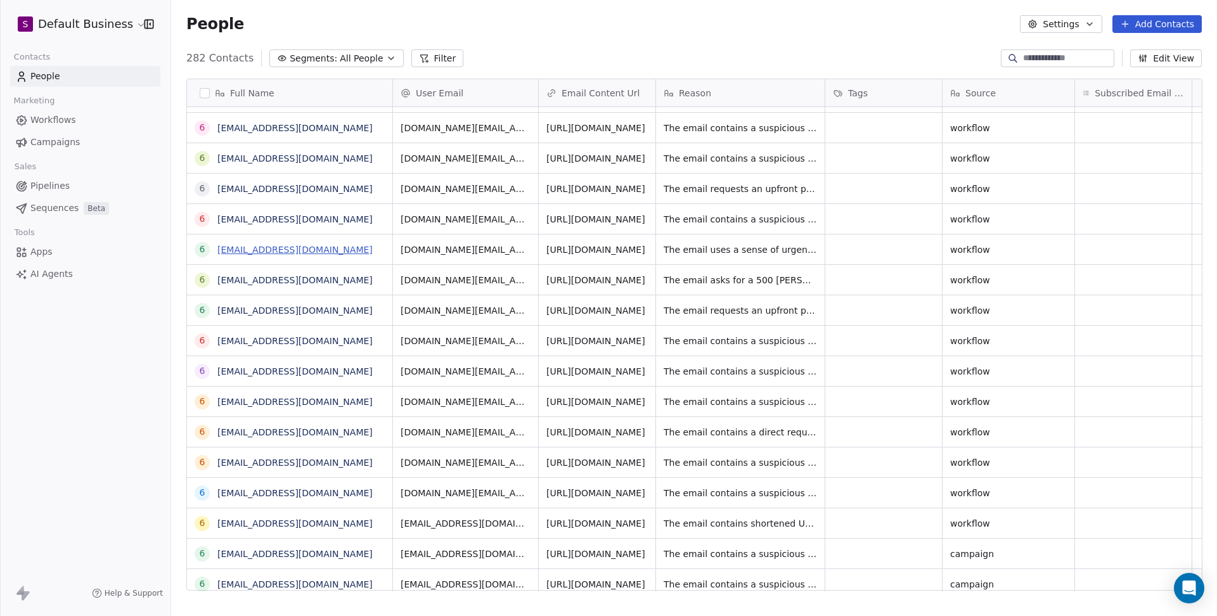
click at [327, 252] on link "[EMAIL_ADDRESS][DOMAIN_NAME]" at bounding box center [294, 250] width 155 height 10
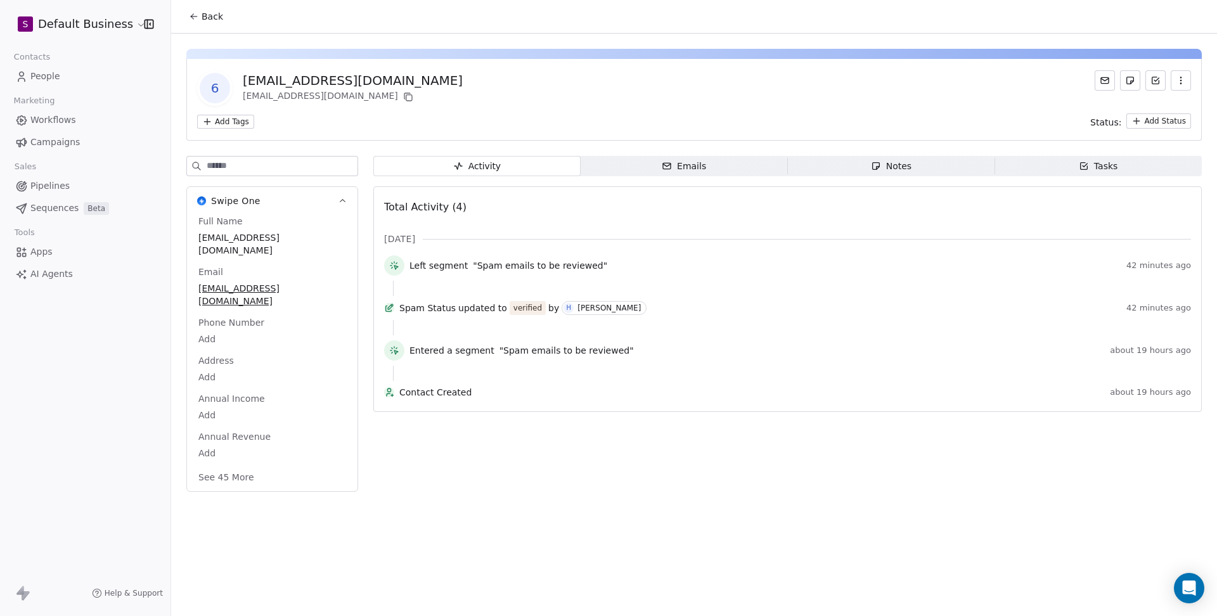
click at [290, 172] on input at bounding box center [282, 166] width 151 height 19
type input "****"
click at [248, 435] on span "Verified" at bounding box center [272, 429] width 148 height 14
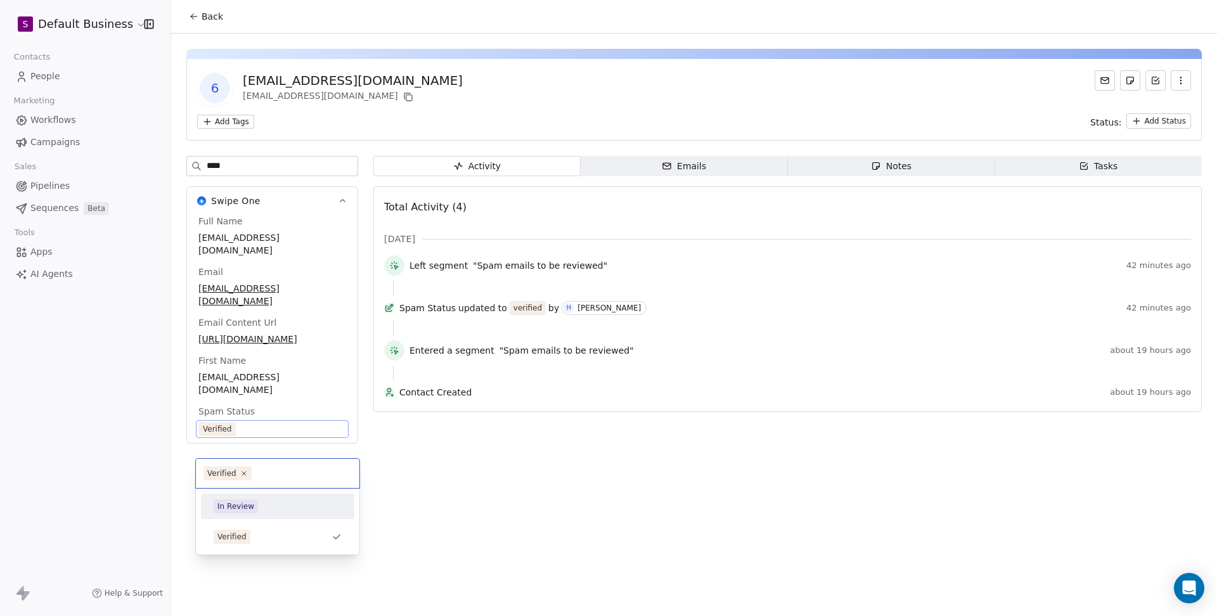
click at [244, 506] on div "In Review" at bounding box center [235, 506] width 37 height 11
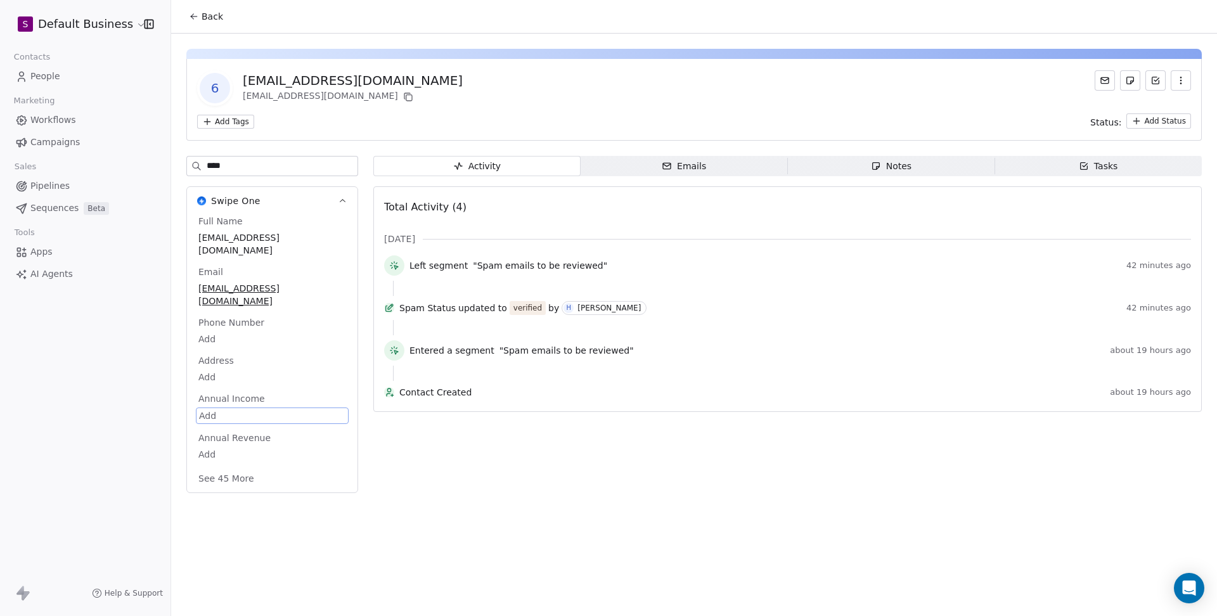
click at [195, 18] on icon at bounding box center [194, 16] width 10 height 10
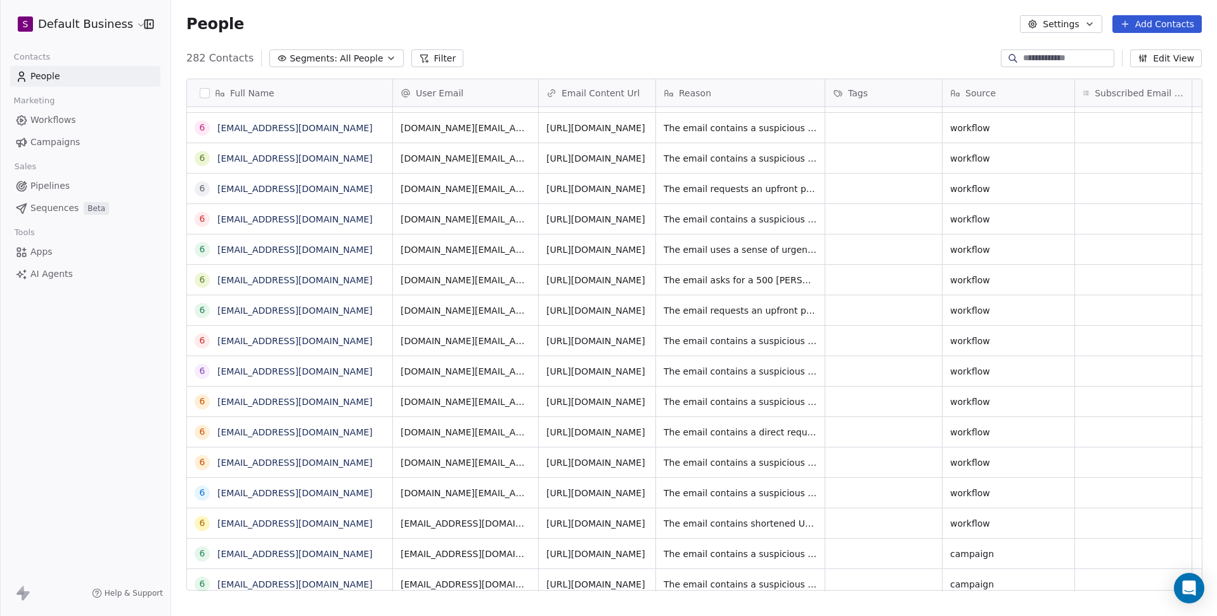
scroll to position [541, 1045]
click at [342, 248] on link "[EMAIL_ADDRESS][DOMAIN_NAME]" at bounding box center [294, 250] width 155 height 10
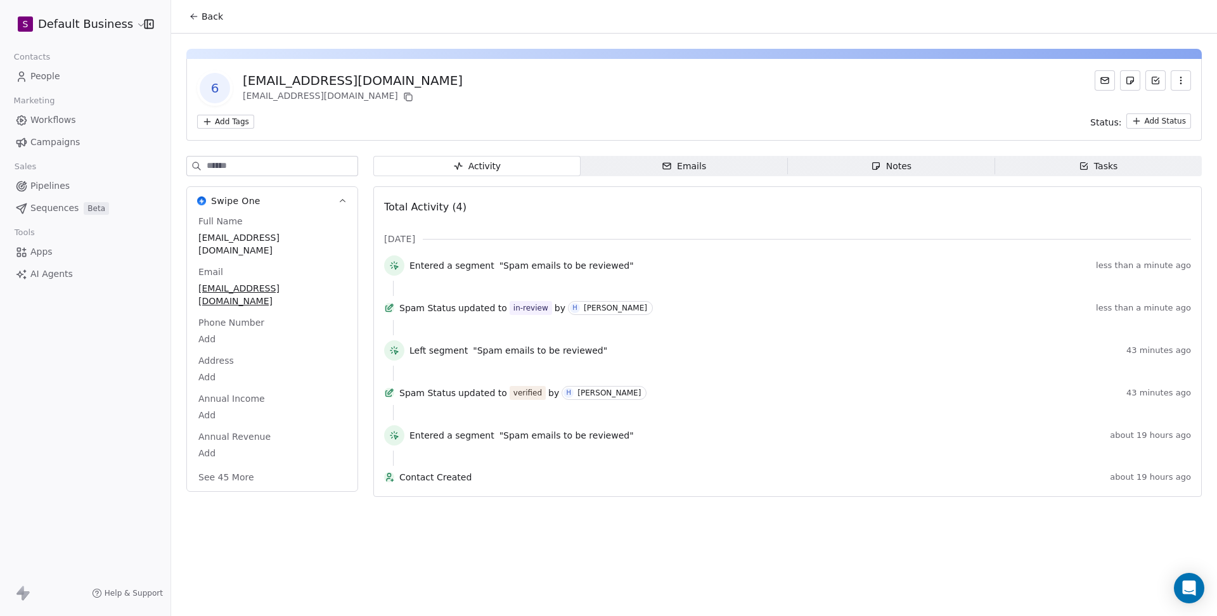
click at [319, 168] on input at bounding box center [282, 166] width 151 height 19
type input "****"
click at [200, 14] on button "Back" at bounding box center [205, 16] width 49 height 23
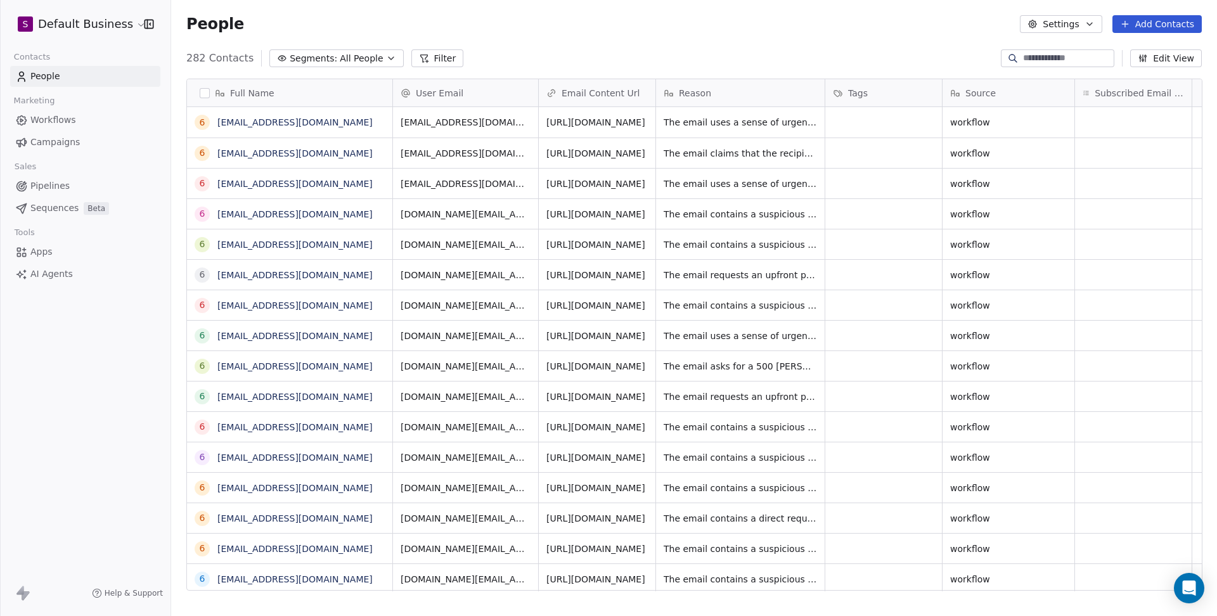
scroll to position [541, 1045]
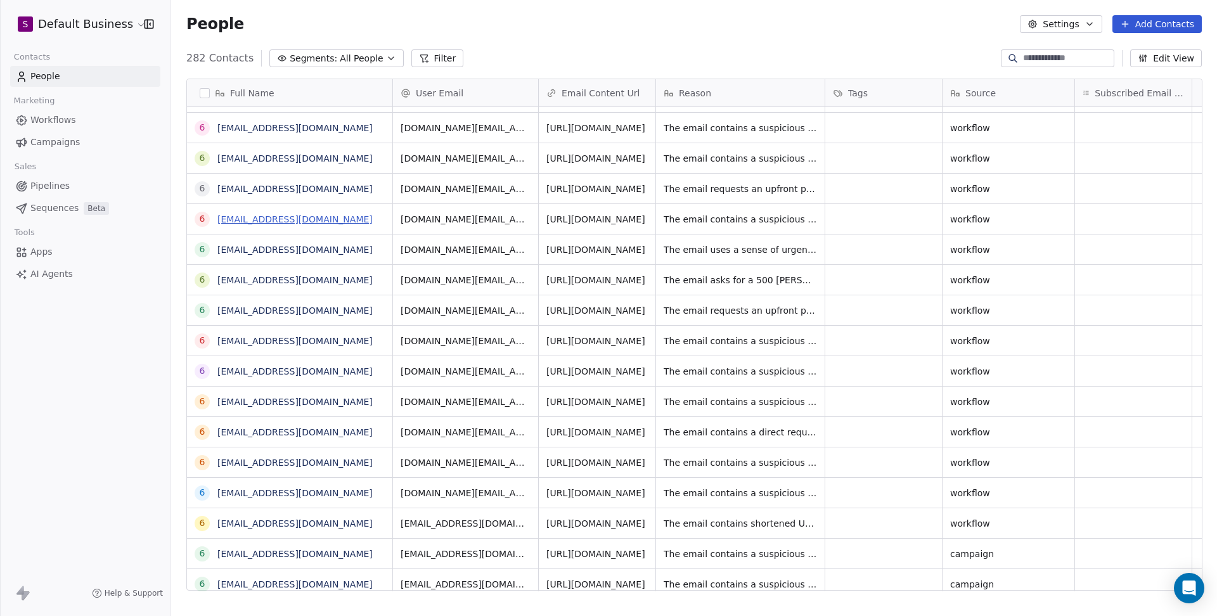
click at [318, 214] on link "[EMAIL_ADDRESS][DOMAIN_NAME]" at bounding box center [294, 219] width 155 height 10
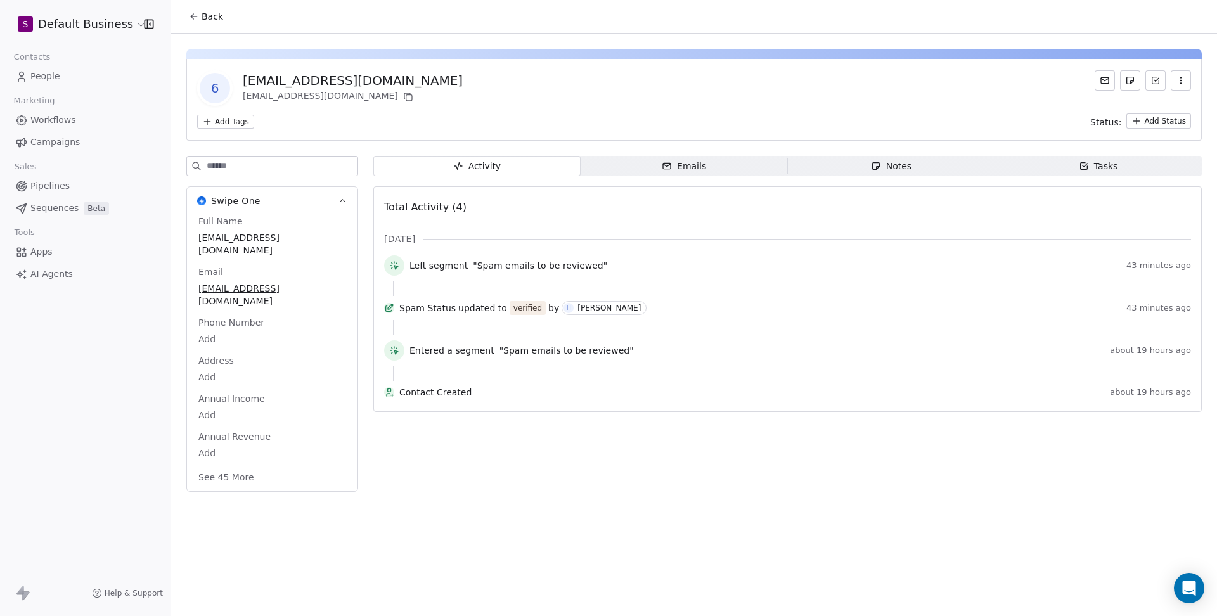
click at [300, 168] on input at bounding box center [282, 166] width 151 height 19
type input "****"
click at [257, 435] on span "Verified" at bounding box center [272, 429] width 148 height 14
click at [257, 436] on span "Verified" at bounding box center [272, 429] width 146 height 14
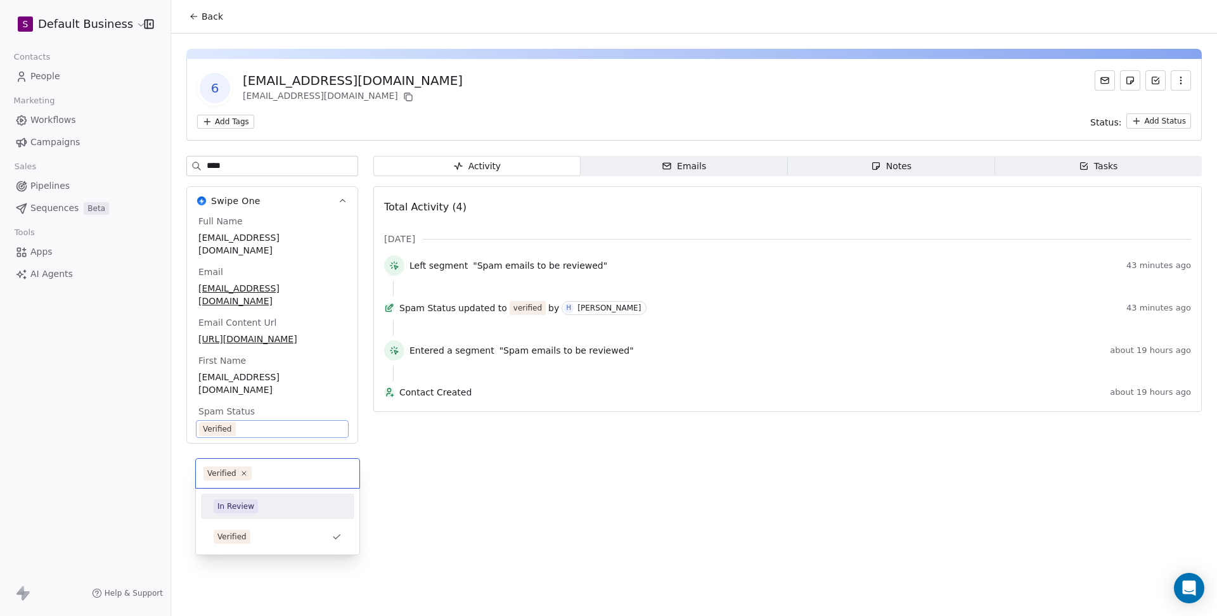
click at [238, 498] on div "In Review" at bounding box center [277, 506] width 143 height 20
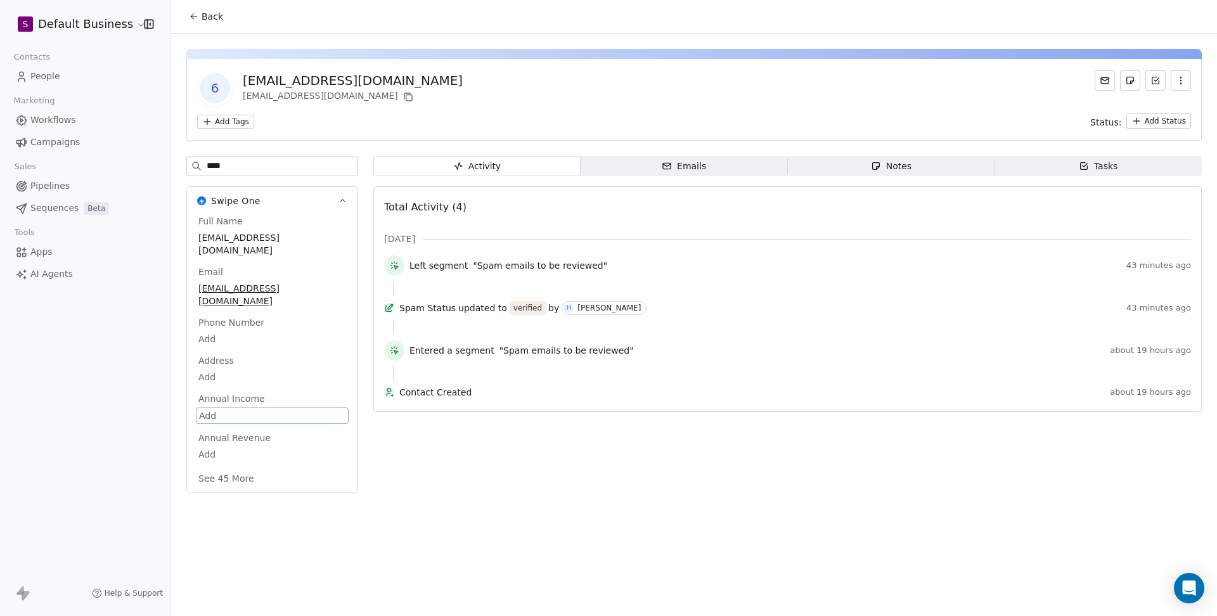
click at [199, 13] on button "Back" at bounding box center [205, 16] width 49 height 23
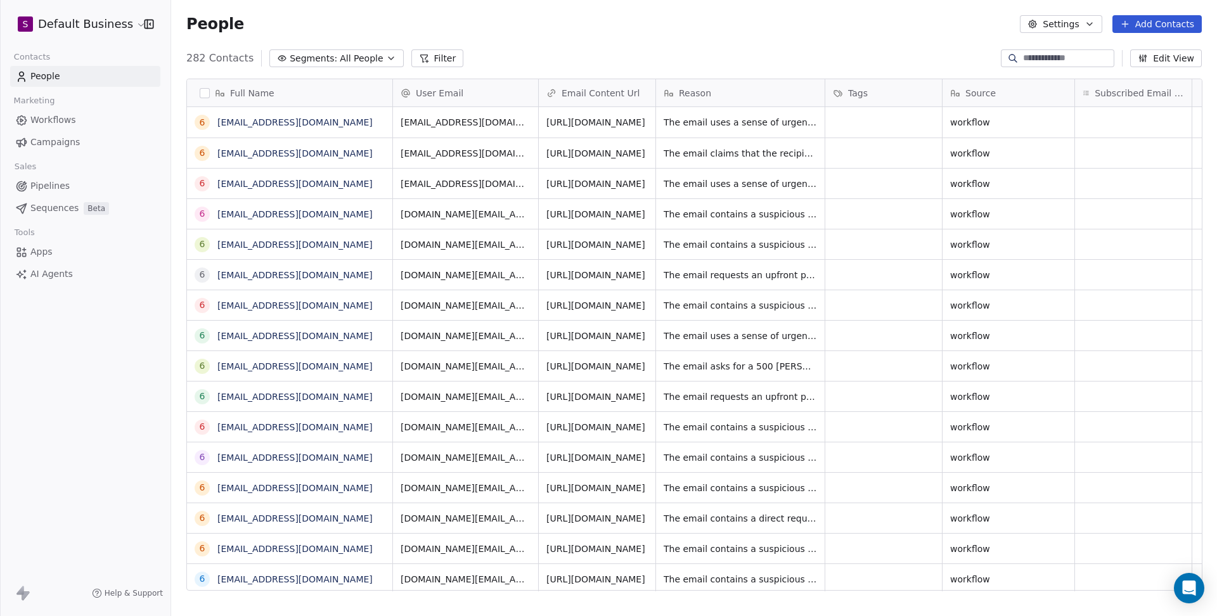
scroll to position [541, 1045]
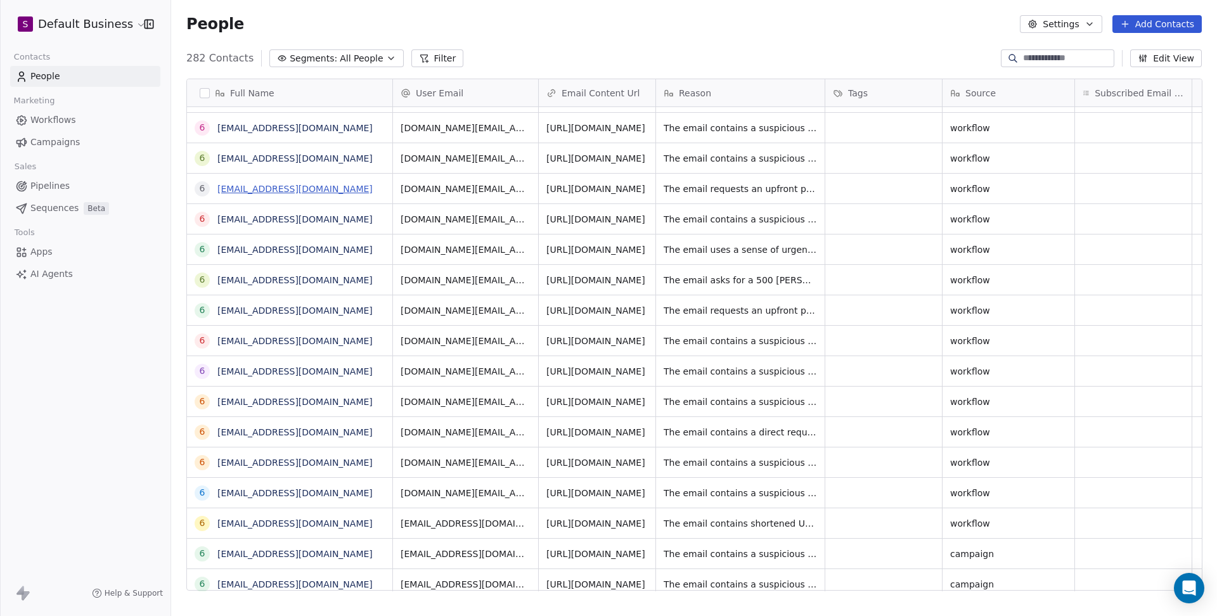
click at [326, 188] on link "[EMAIL_ADDRESS][DOMAIN_NAME]" at bounding box center [294, 189] width 155 height 10
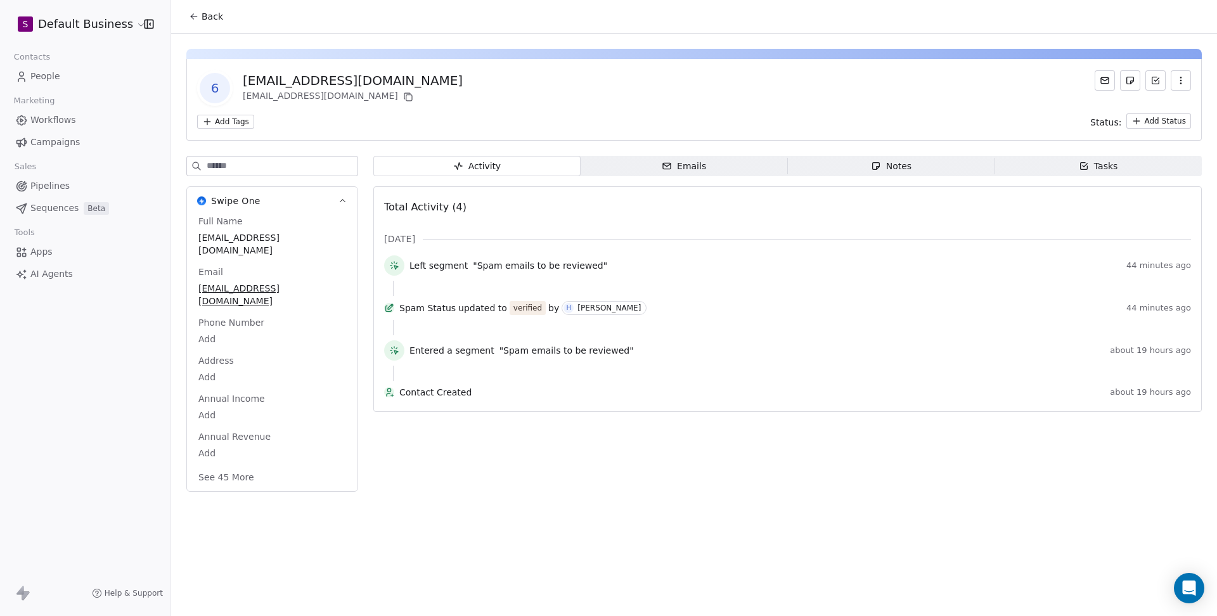
click at [288, 160] on input at bounding box center [282, 166] width 151 height 19
type input "****"
click at [247, 435] on span "Verified" at bounding box center [272, 429] width 148 height 14
click at [247, 436] on span "Verified" at bounding box center [272, 429] width 146 height 14
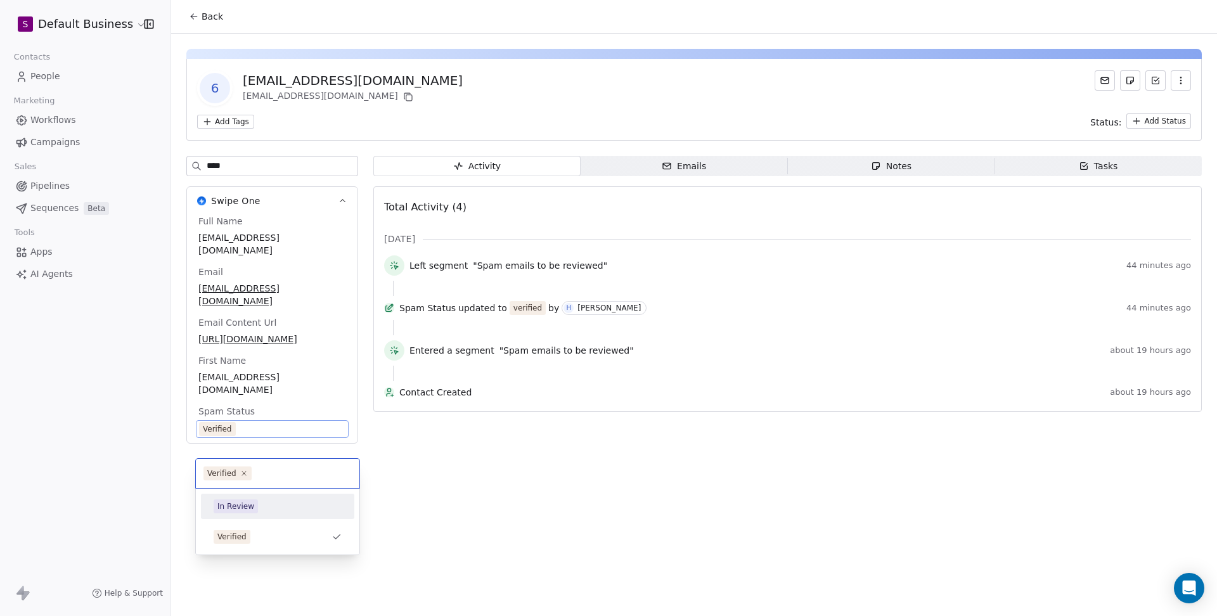
click at [238, 500] on span "In Review" at bounding box center [236, 507] width 44 height 14
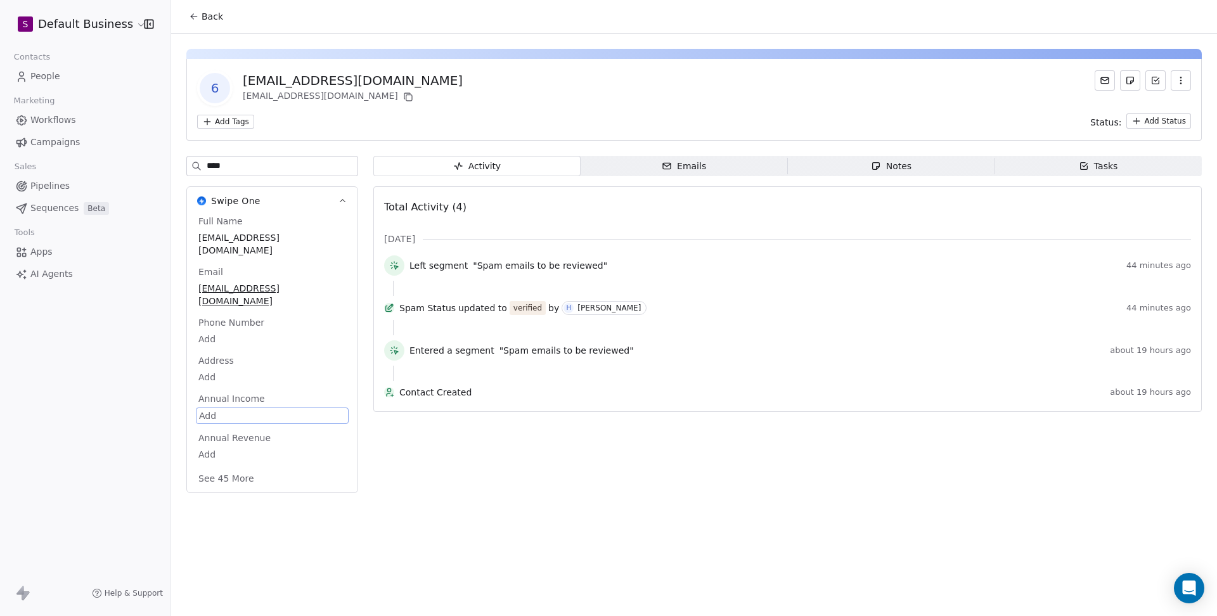
click at [198, 19] on icon at bounding box center [194, 16] width 10 height 10
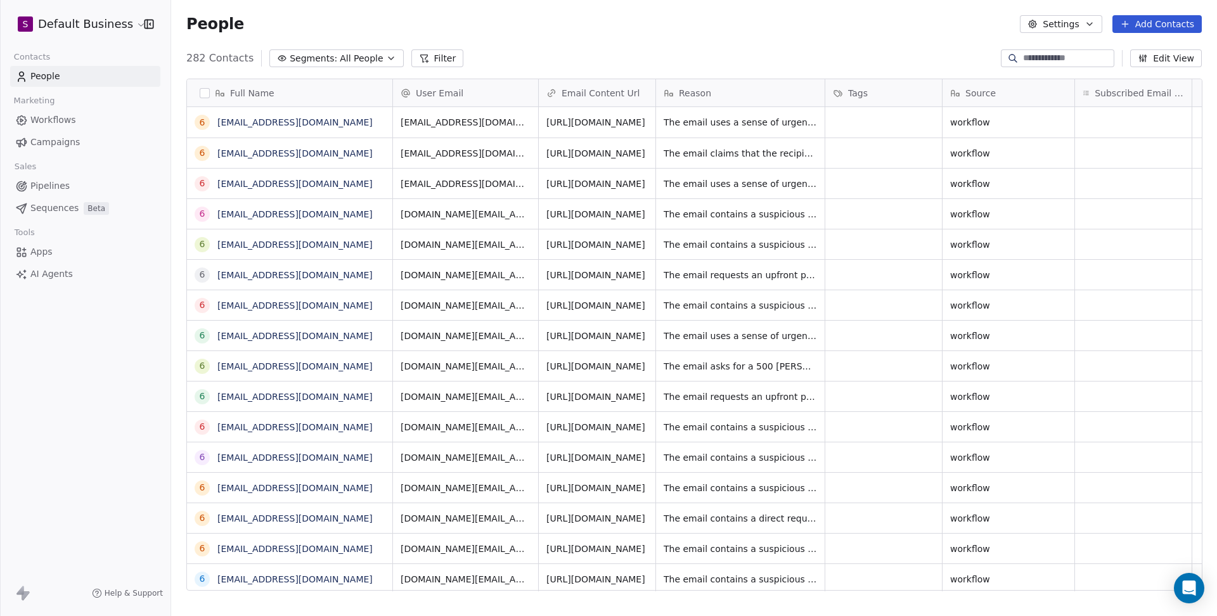
scroll to position [541, 1045]
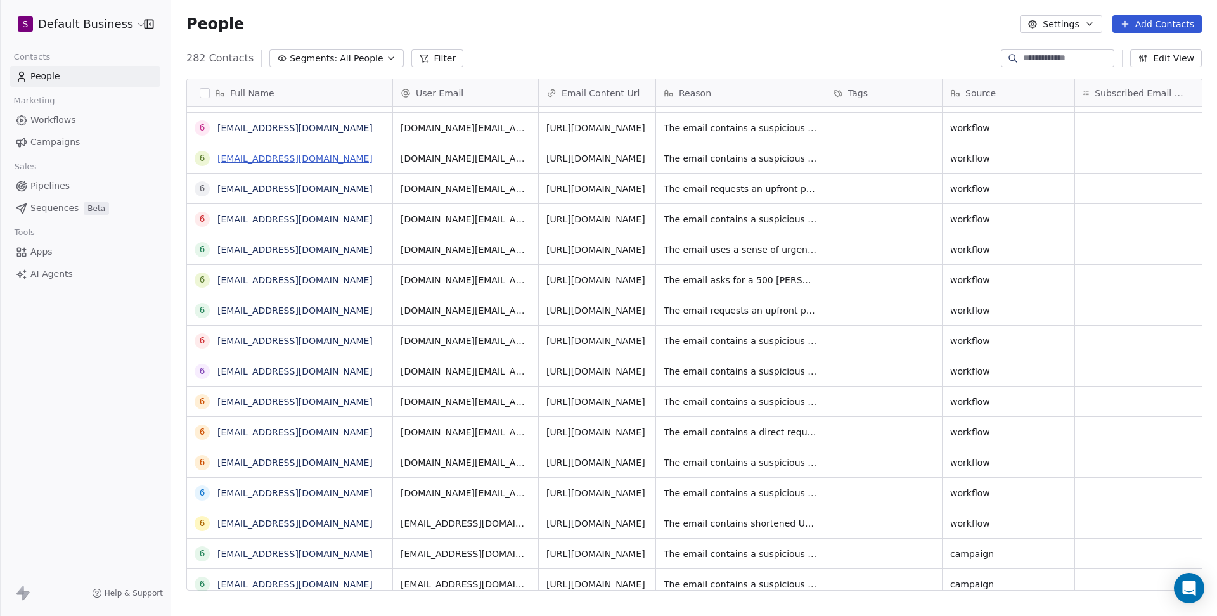
click at [328, 158] on link "[EMAIL_ADDRESS][DOMAIN_NAME]" at bounding box center [294, 158] width 155 height 10
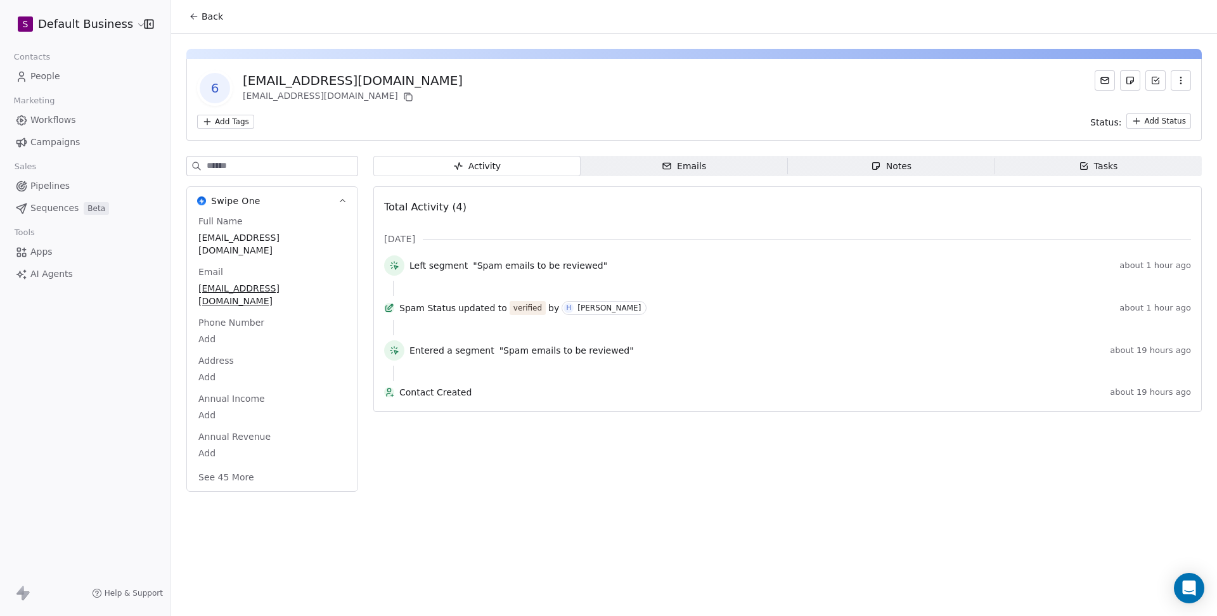
click at [280, 172] on input at bounding box center [282, 166] width 151 height 19
type input "****"
click at [248, 435] on span "Verified" at bounding box center [272, 429] width 148 height 14
click at [248, 436] on span "Verified" at bounding box center [272, 429] width 146 height 14
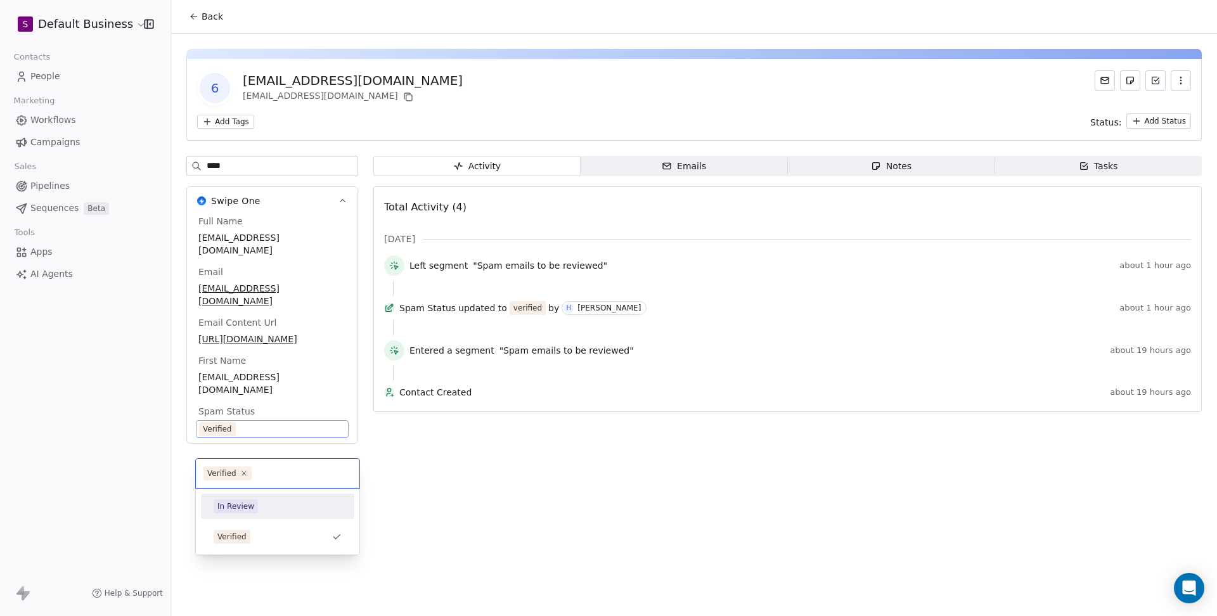
click at [233, 506] on div "In Review" at bounding box center [235, 506] width 37 height 11
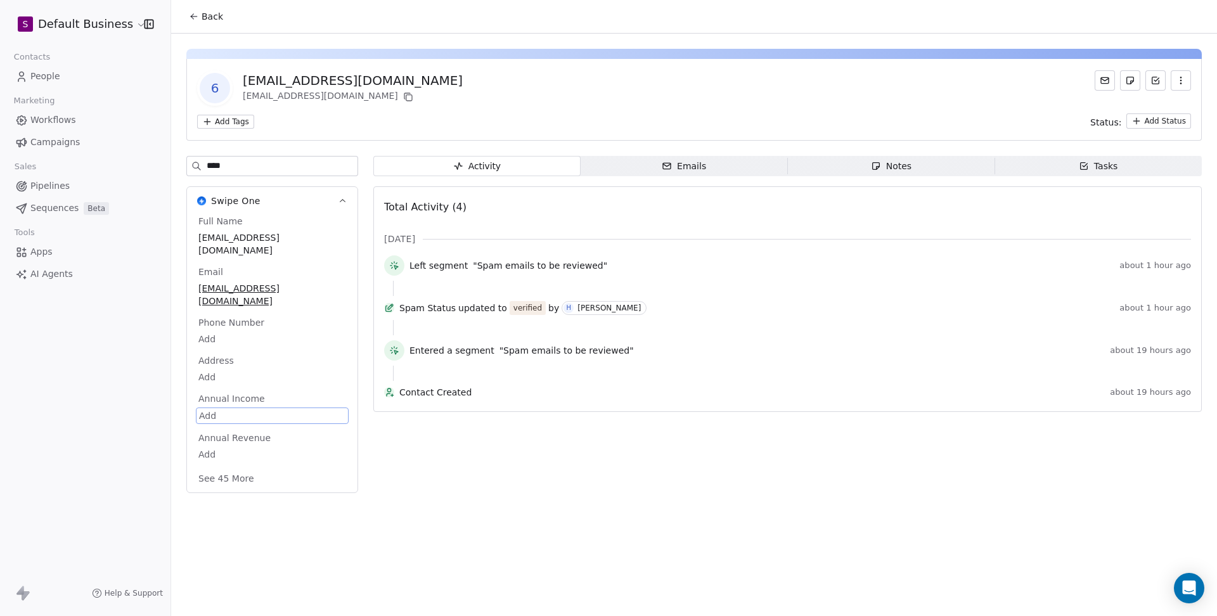
click at [200, 18] on button "Back" at bounding box center [205, 16] width 49 height 23
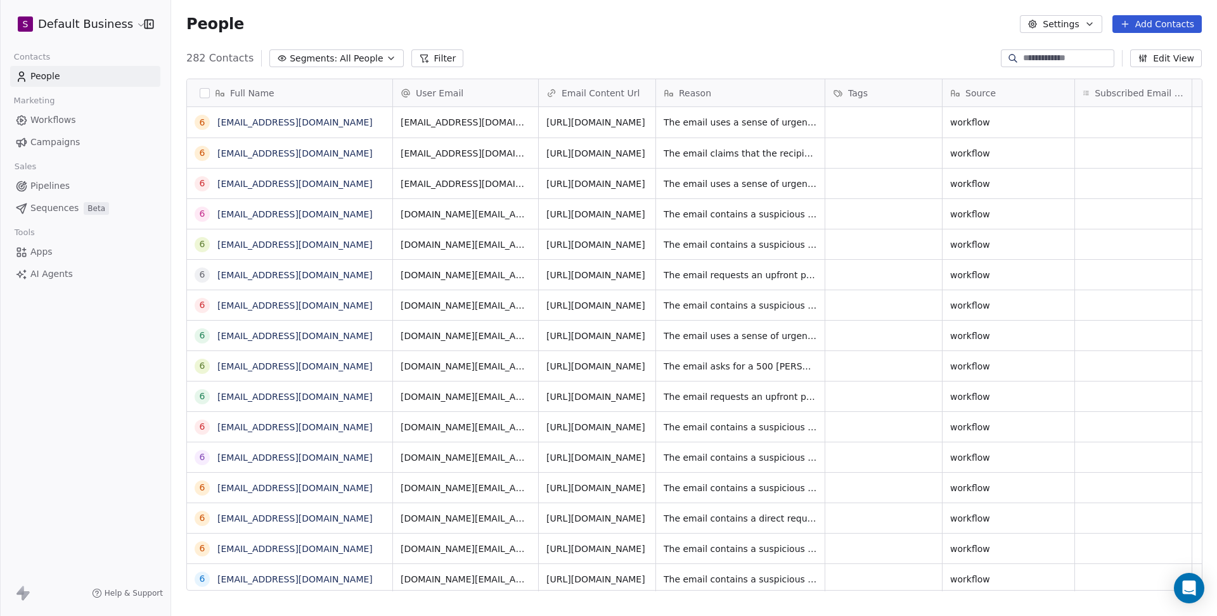
scroll to position [541, 1045]
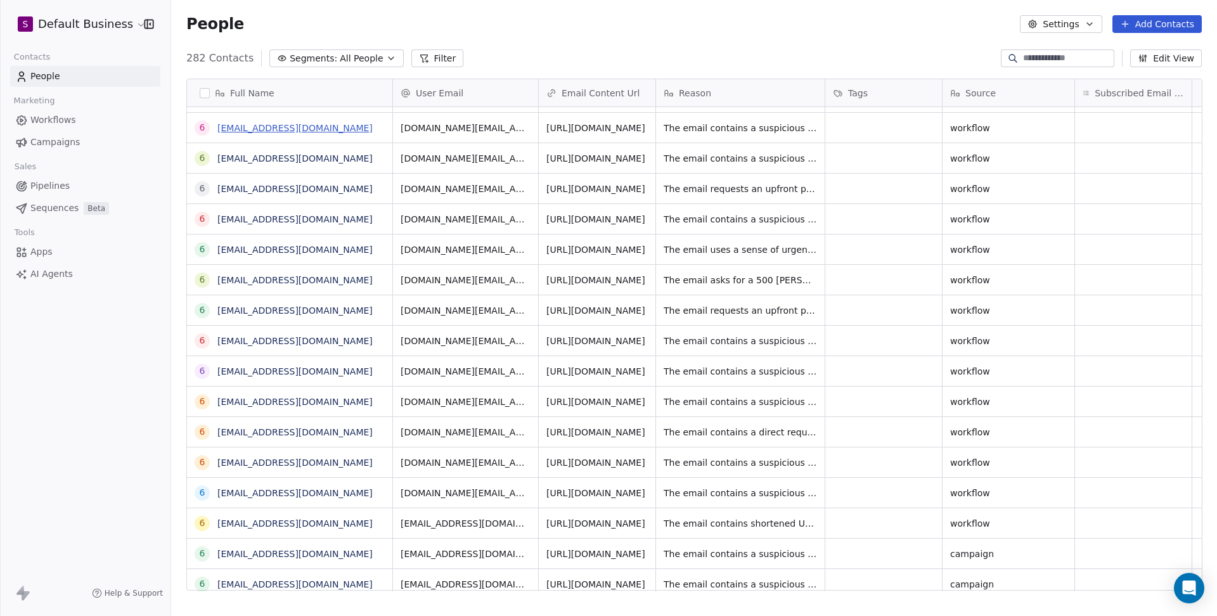
click at [303, 129] on link "[EMAIL_ADDRESS][DOMAIN_NAME]" at bounding box center [294, 128] width 155 height 10
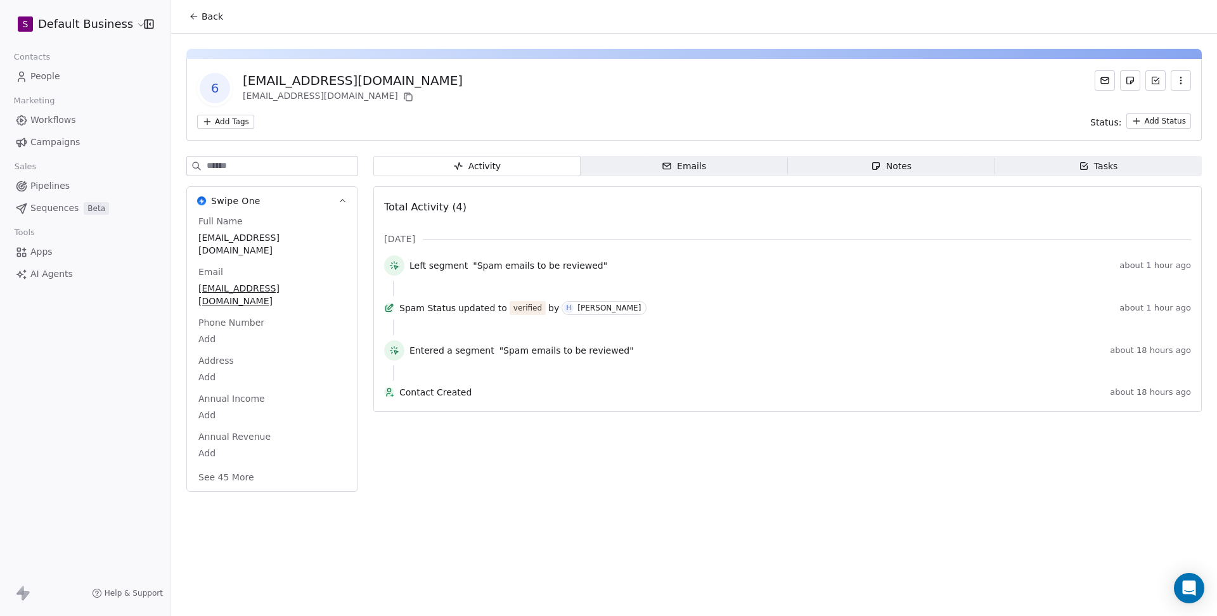
click at [289, 166] on input at bounding box center [282, 166] width 151 height 19
type input "***"
click at [248, 435] on span "Verified" at bounding box center [272, 429] width 148 height 14
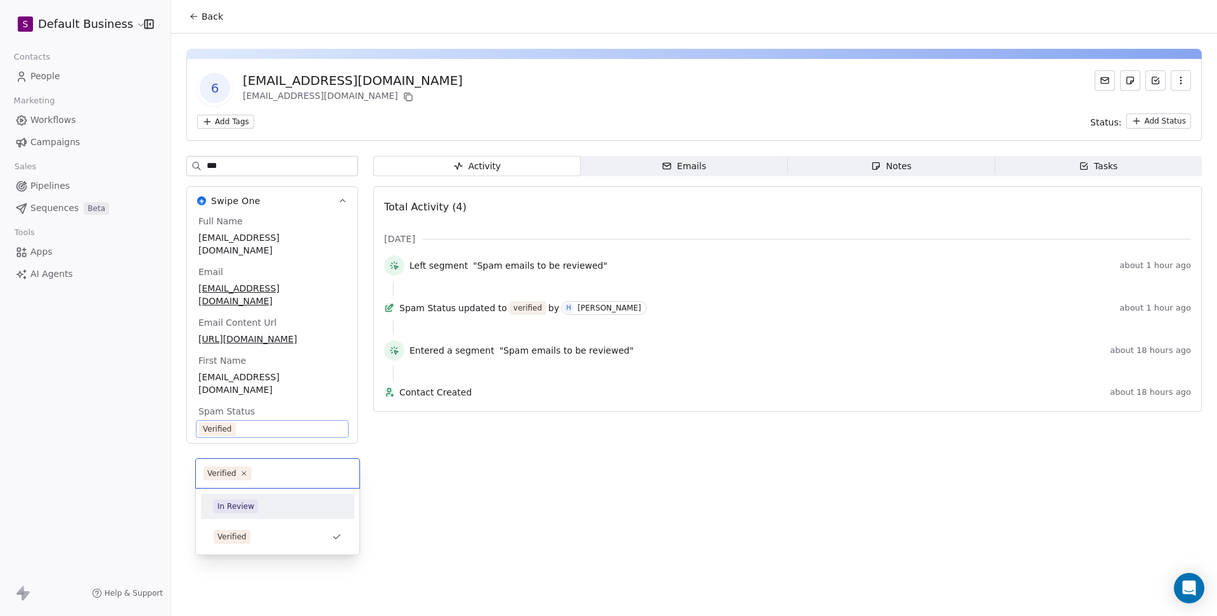
click at [247, 498] on div "In Review" at bounding box center [277, 506] width 143 height 20
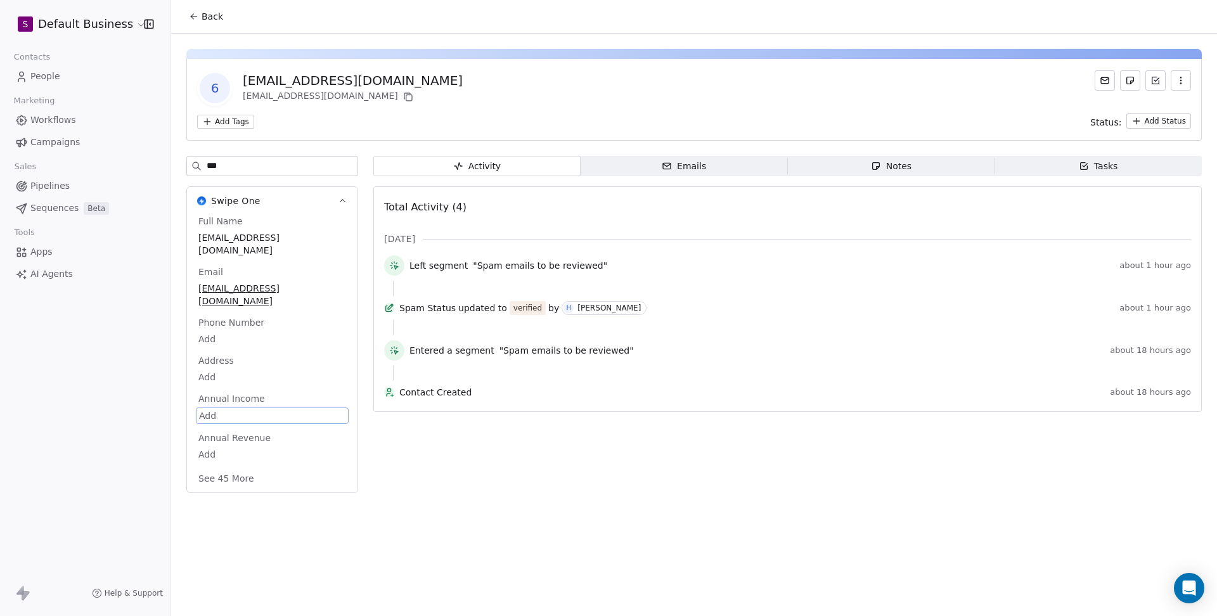
click at [207, 16] on span "Back" at bounding box center [213, 16] width 22 height 13
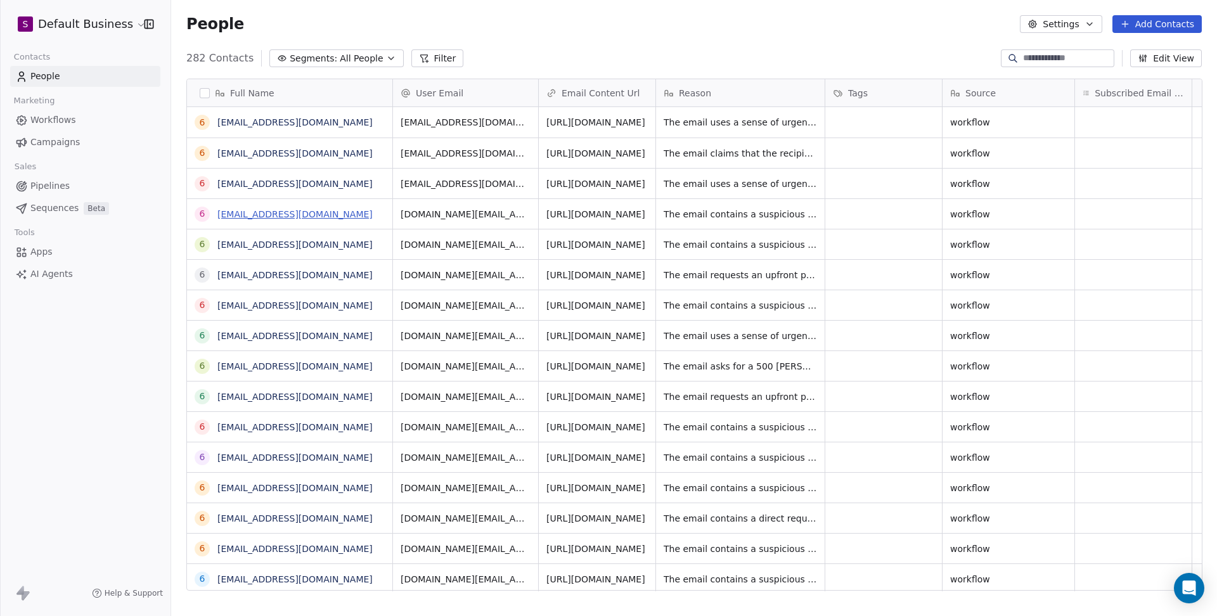
click at [317, 216] on link "[EMAIL_ADDRESS][DOMAIN_NAME]" at bounding box center [294, 214] width 155 height 10
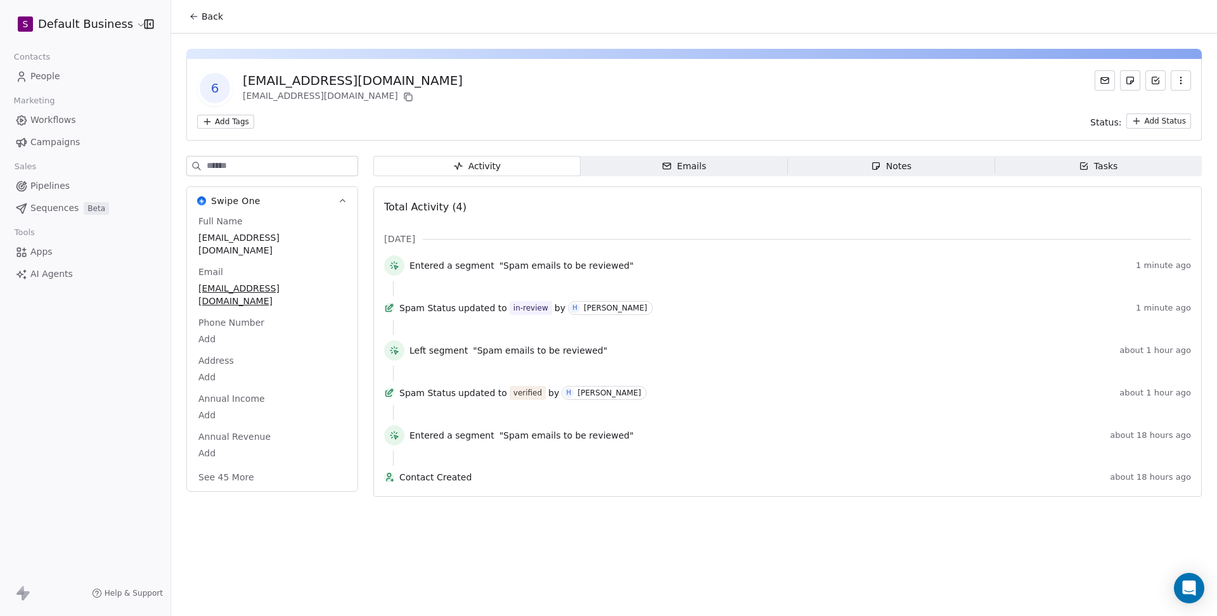
click at [210, 15] on span "Back" at bounding box center [213, 16] width 22 height 13
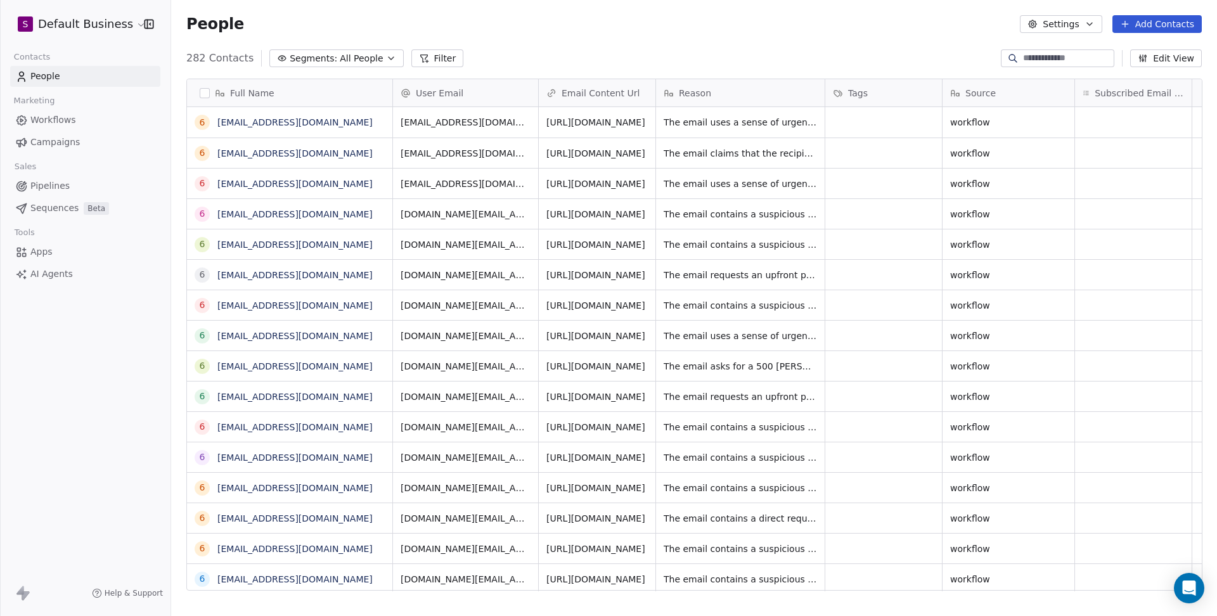
scroll to position [541, 1045]
